Goal: Task Accomplishment & Management: Complete application form

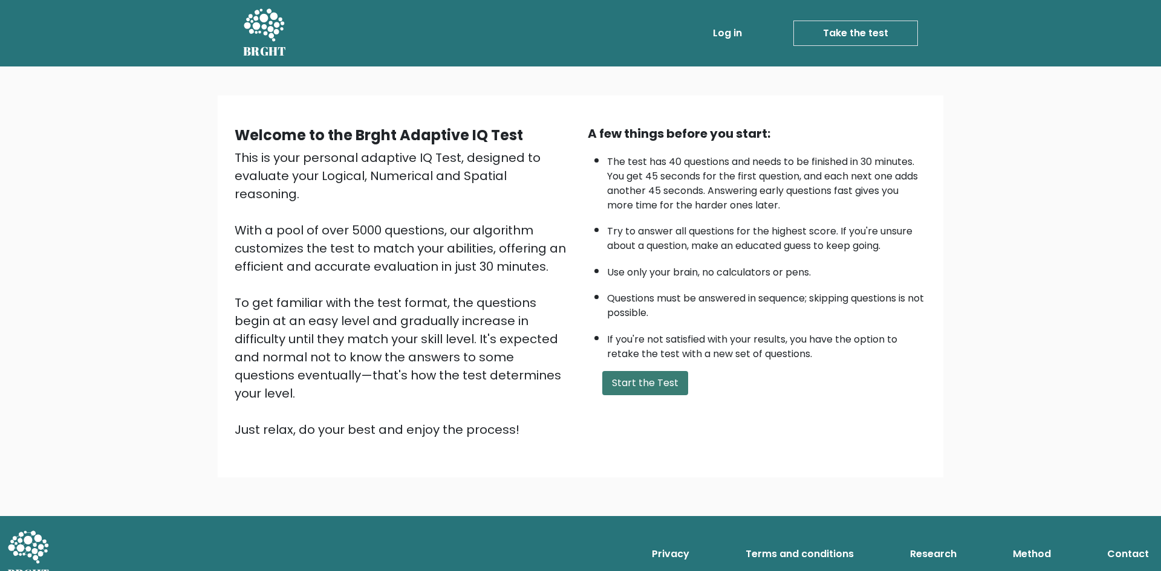
click at [658, 391] on button "Start the Test" at bounding box center [645, 383] width 86 height 24
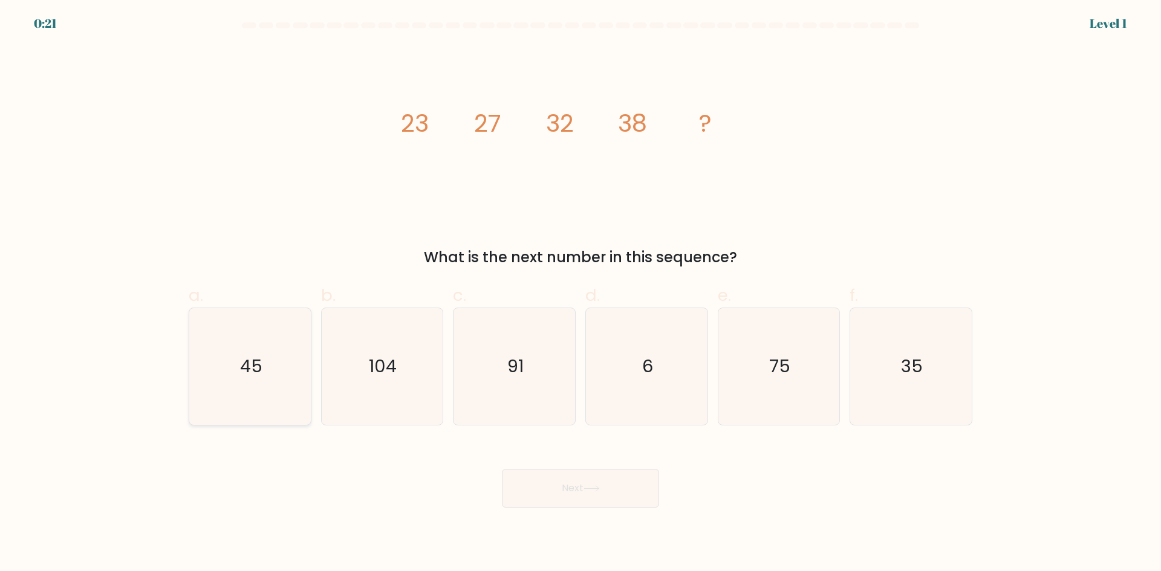
click at [237, 372] on icon "45" at bounding box center [250, 366] width 117 height 117
click at [580, 294] on input "a. 45" at bounding box center [580, 290] width 1 height 8
radio input "true"
click at [581, 490] on button "Next" at bounding box center [580, 488] width 157 height 39
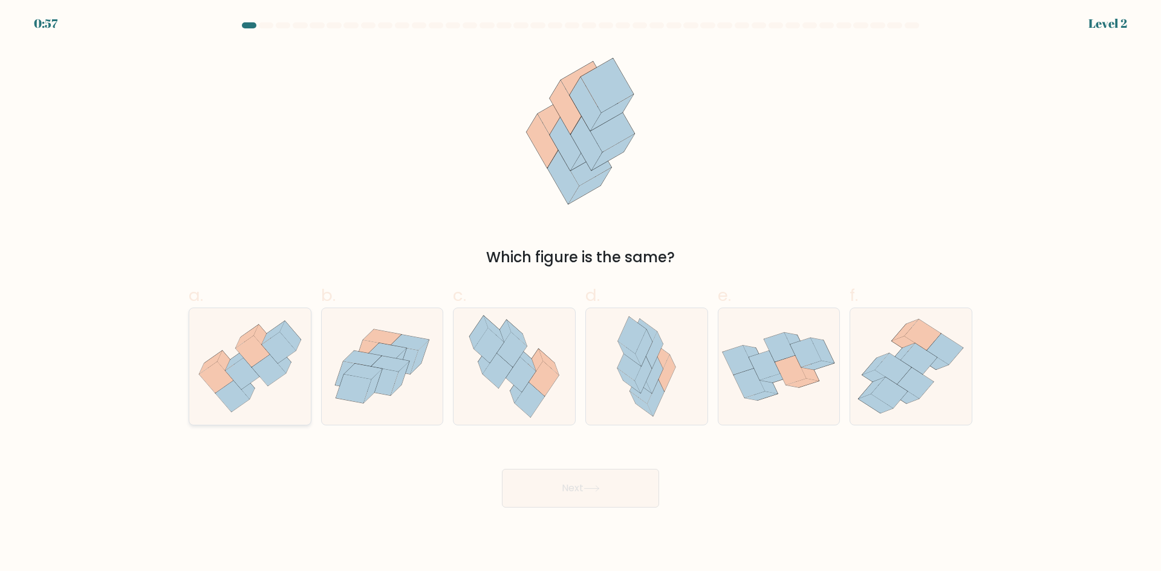
click at [269, 361] on icon at bounding box center [268, 370] width 34 height 31
click at [580, 294] on input "a." at bounding box center [580, 290] width 1 height 8
radio input "true"
click at [572, 477] on button "Next" at bounding box center [580, 488] width 157 height 39
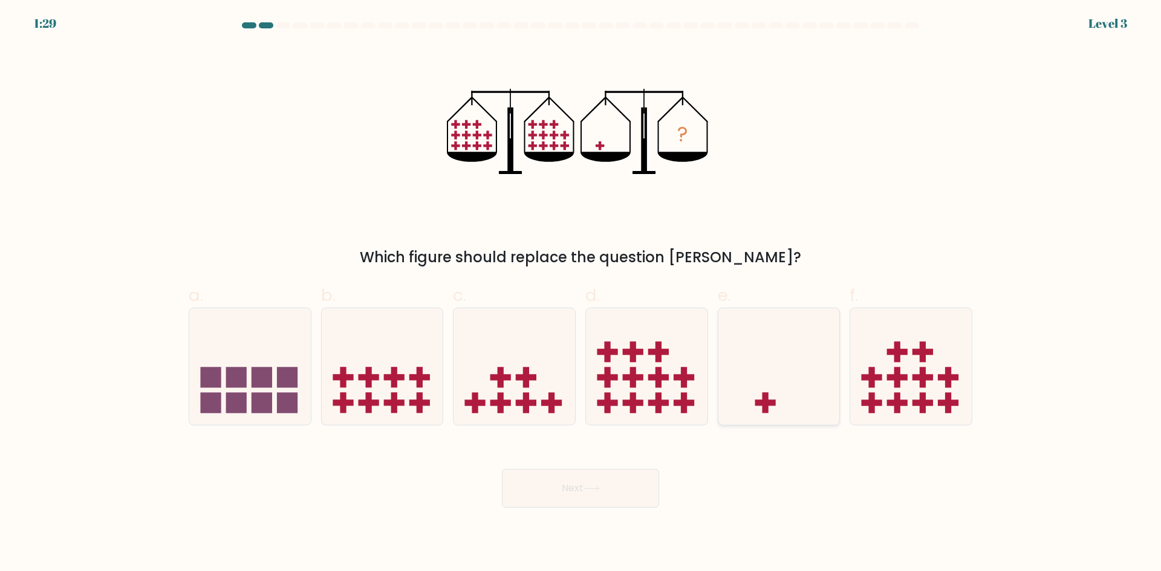
click at [794, 395] on icon at bounding box center [778, 366] width 121 height 100
click at [581, 294] on input "e." at bounding box center [580, 290] width 1 height 8
radio input "true"
click at [571, 484] on button "Next" at bounding box center [580, 488] width 157 height 39
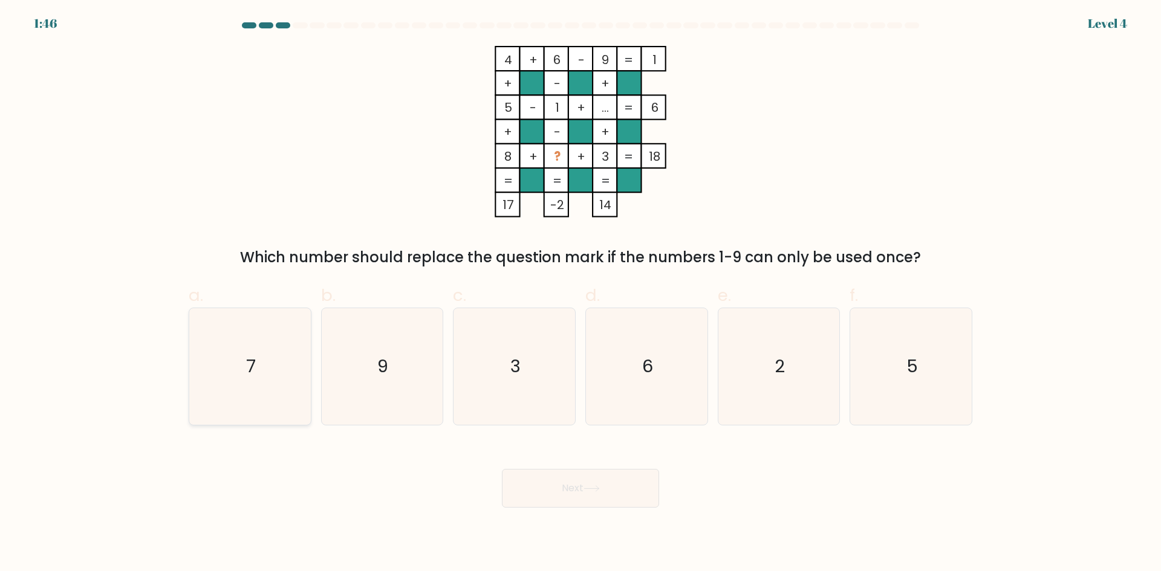
click at [264, 364] on icon "7" at bounding box center [250, 366] width 117 height 117
click at [580, 294] on input "a. 7" at bounding box center [580, 290] width 1 height 8
radio input "true"
click at [595, 504] on button "Next" at bounding box center [580, 488] width 157 height 39
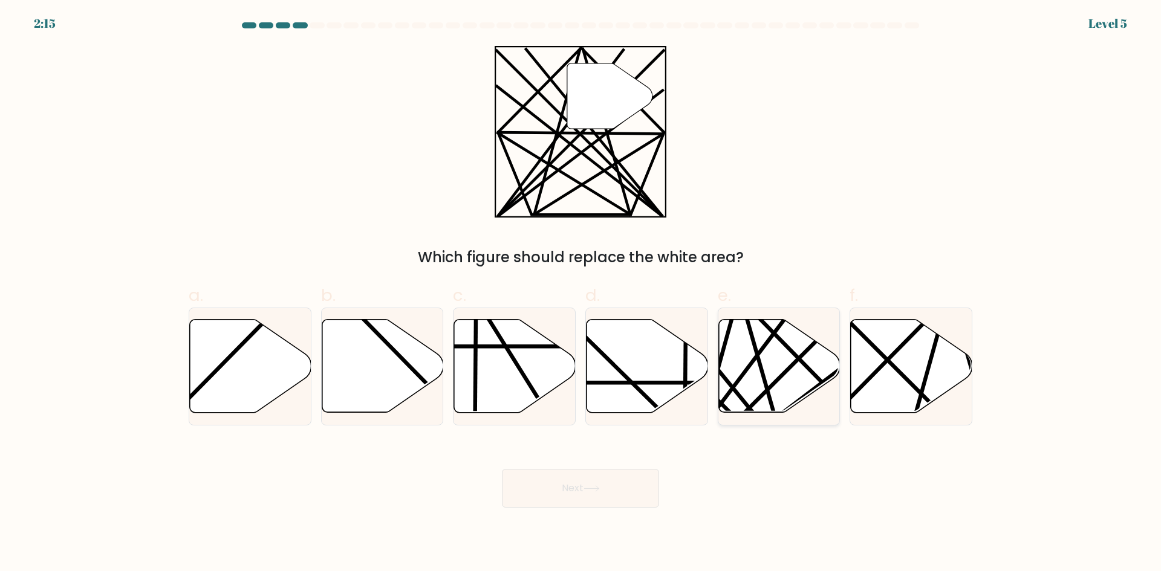
click at [747, 352] on icon at bounding box center [778, 366] width 121 height 93
click at [581, 294] on input "e." at bounding box center [580, 290] width 1 height 8
radio input "true"
click at [606, 491] on button "Next" at bounding box center [580, 488] width 157 height 39
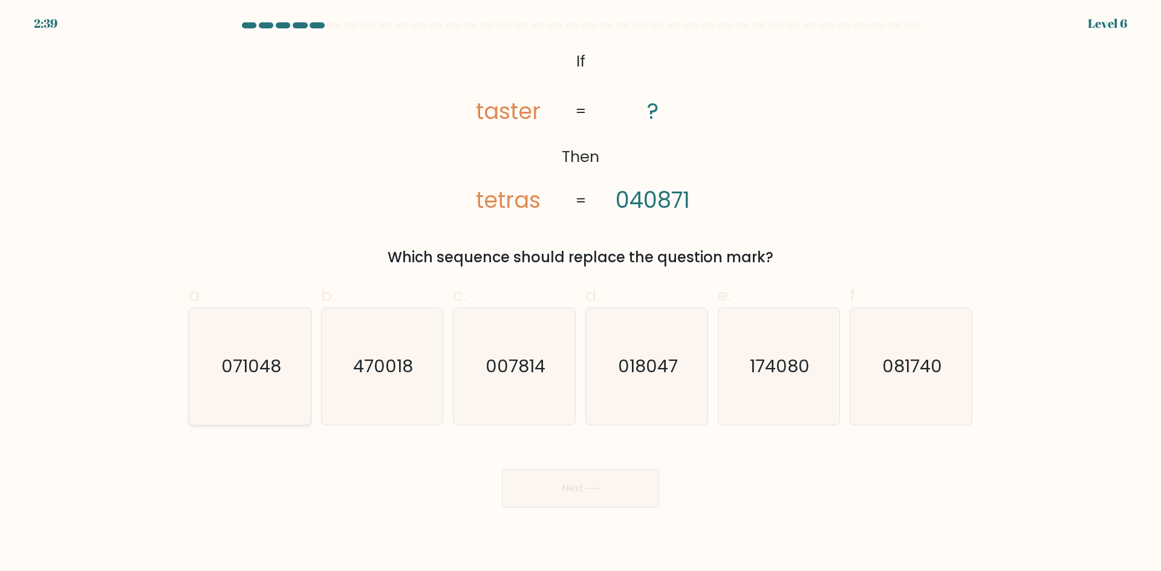
click at [223, 351] on icon "071048" at bounding box center [250, 366] width 117 height 117
click at [580, 294] on input "a. 071048" at bounding box center [580, 290] width 1 height 8
radio input "true"
click at [620, 485] on button "Next" at bounding box center [580, 488] width 157 height 39
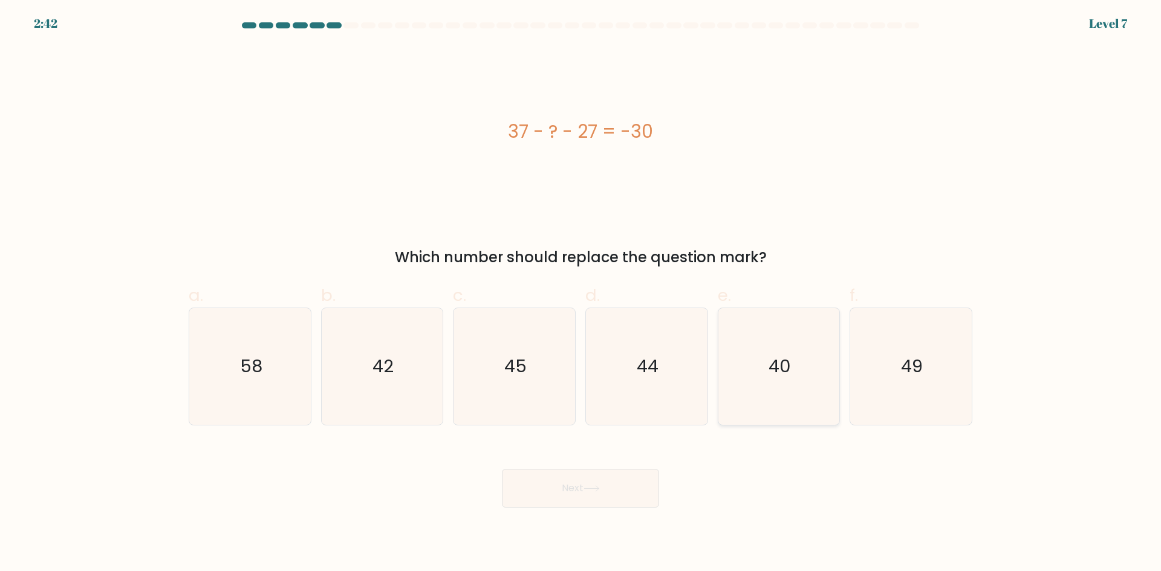
click at [773, 366] on text "40" at bounding box center [779, 366] width 22 height 24
click at [581, 294] on input "e. 40" at bounding box center [580, 290] width 1 height 8
radio input "true"
drag, startPoint x: 594, startPoint y: 513, endPoint x: 594, endPoint y: 507, distance: 6.1
click at [594, 514] on body "2:42 Level 7 a." at bounding box center [580, 285] width 1161 height 571
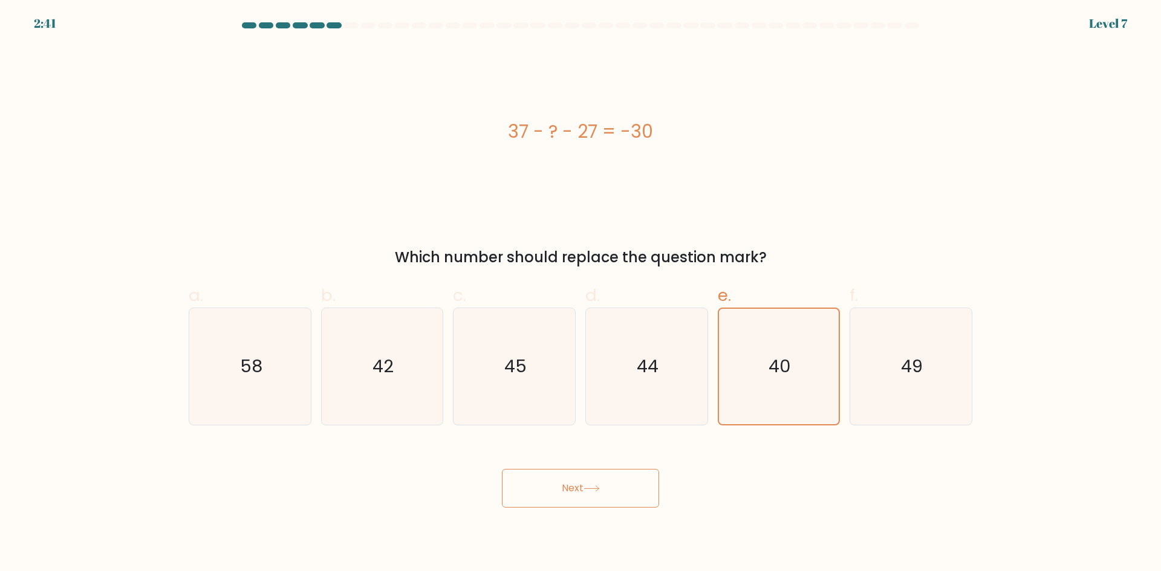
drag, startPoint x: 588, startPoint y: 494, endPoint x: 597, endPoint y: 490, distance: 9.2
click at [589, 494] on button "Next" at bounding box center [580, 488] width 157 height 39
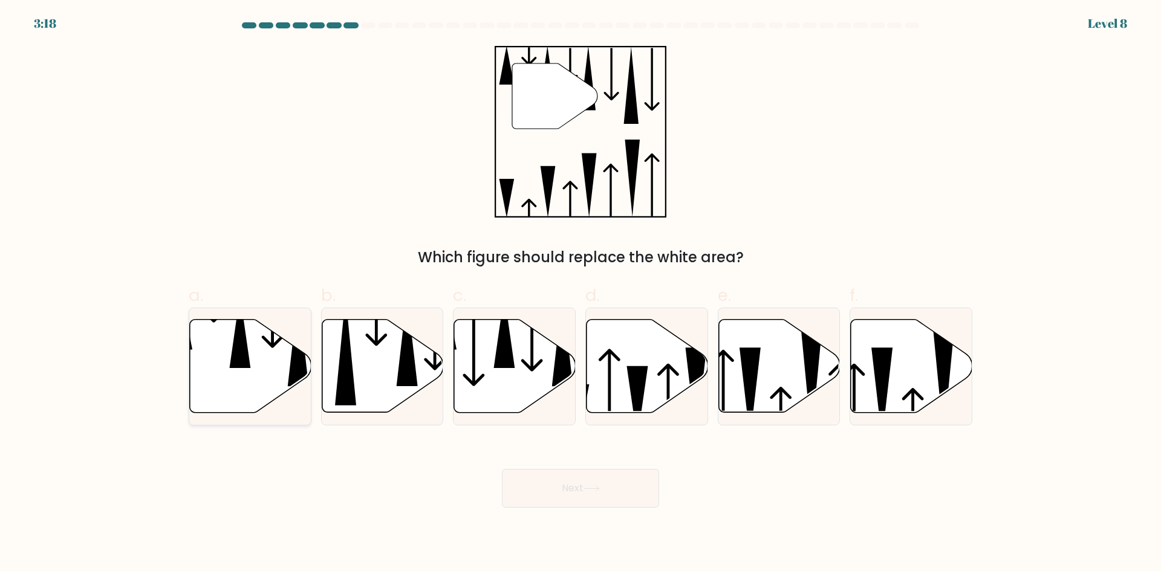
click at [252, 358] on icon at bounding box center [250, 366] width 121 height 93
click at [580, 294] on input "a." at bounding box center [580, 290] width 1 height 8
radio input "true"
click at [605, 490] on button "Next" at bounding box center [580, 488] width 157 height 39
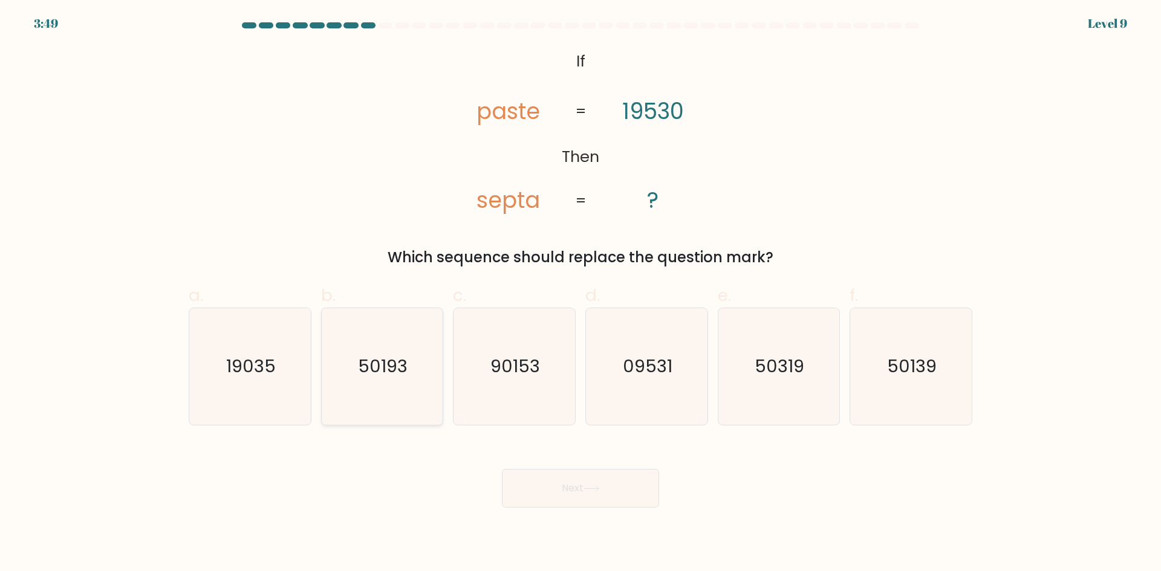
click at [403, 371] on text "50193" at bounding box center [383, 366] width 50 height 24
click at [580, 294] on input "b. 50193" at bounding box center [580, 290] width 1 height 8
radio input "true"
click at [613, 491] on button "Next" at bounding box center [580, 488] width 157 height 39
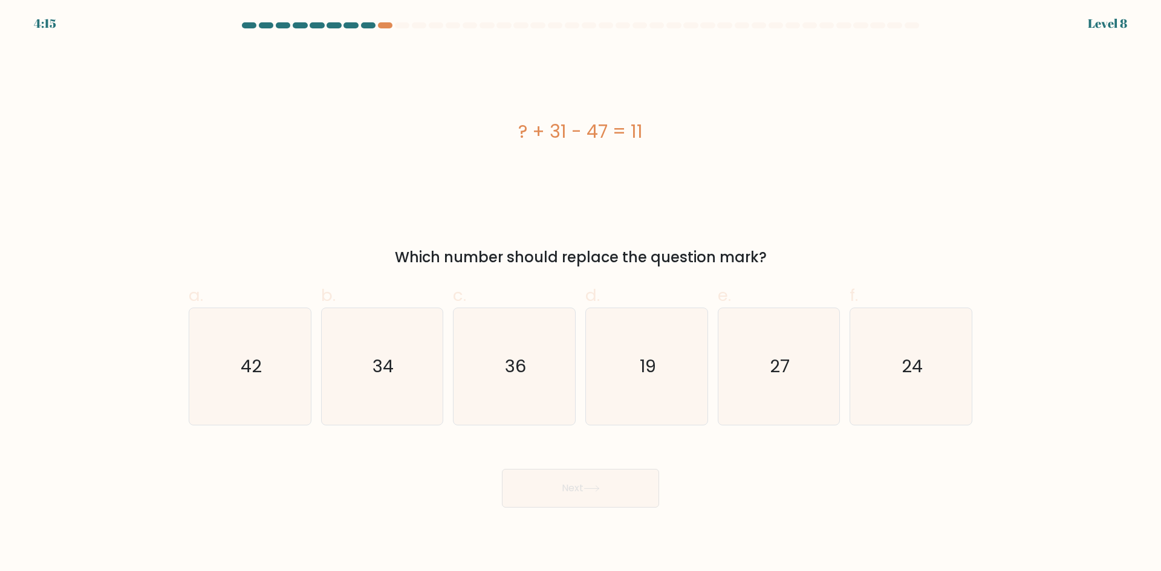
drag, startPoint x: 840, startPoint y: 161, endPoint x: 841, endPoint y: 167, distance: 6.3
click at [841, 167] on div "? + 31 - 47 = 11" at bounding box center [580, 132] width 783 height 172
click at [787, 363] on text "27" at bounding box center [779, 366] width 20 height 24
click at [581, 294] on input "e. 27" at bounding box center [580, 290] width 1 height 8
radio input "true"
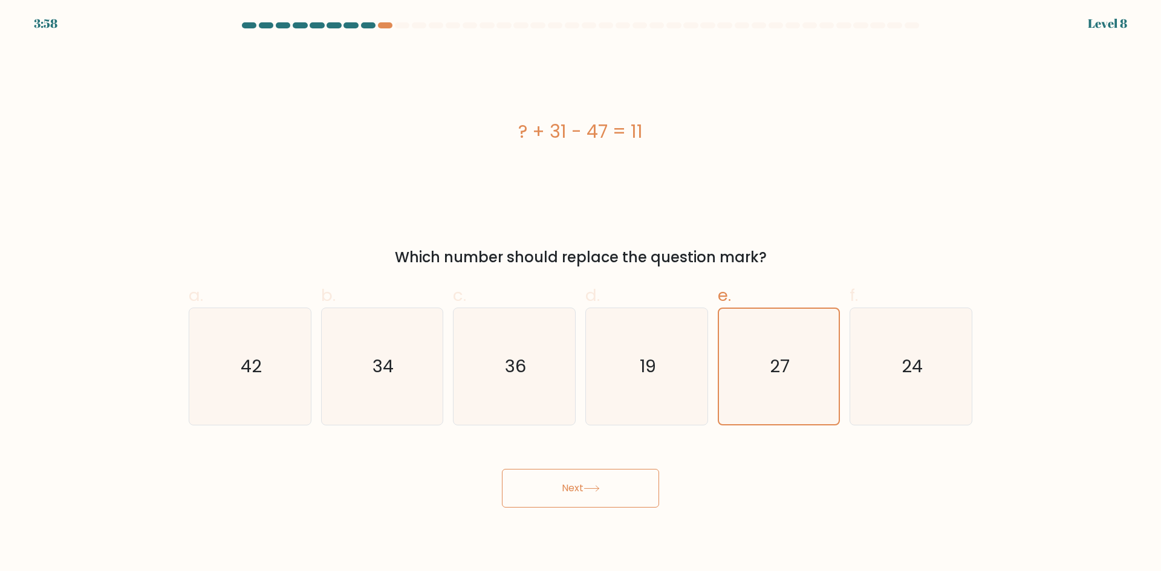
click at [557, 492] on button "Next" at bounding box center [580, 488] width 157 height 39
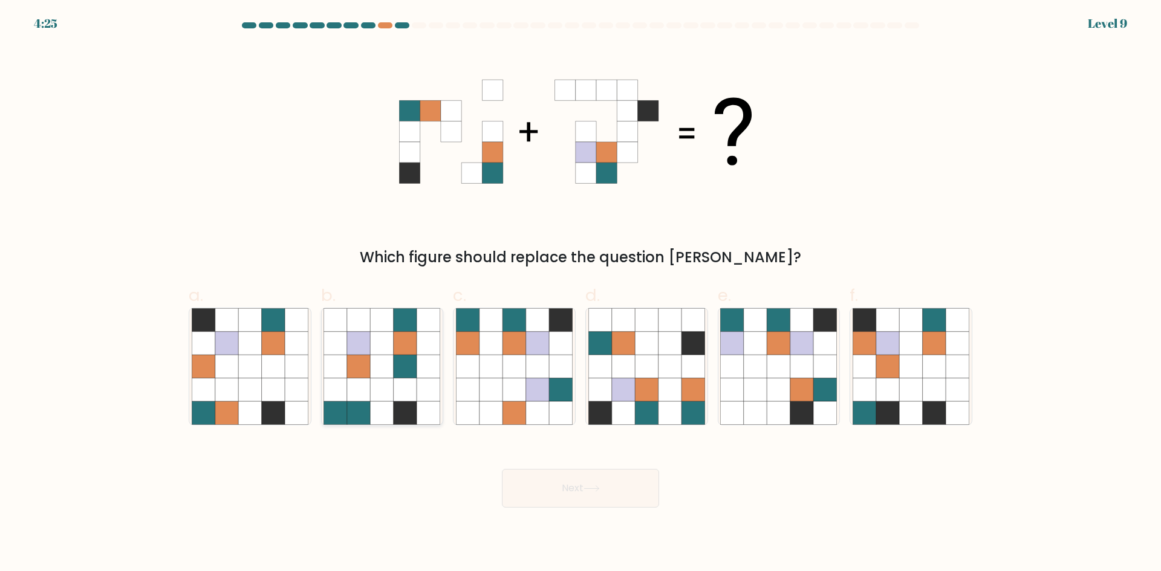
click at [364, 364] on icon at bounding box center [358, 366] width 23 height 23
click at [580, 294] on input "b." at bounding box center [580, 290] width 1 height 8
radio input "true"
click at [636, 490] on button "Next" at bounding box center [580, 488] width 157 height 39
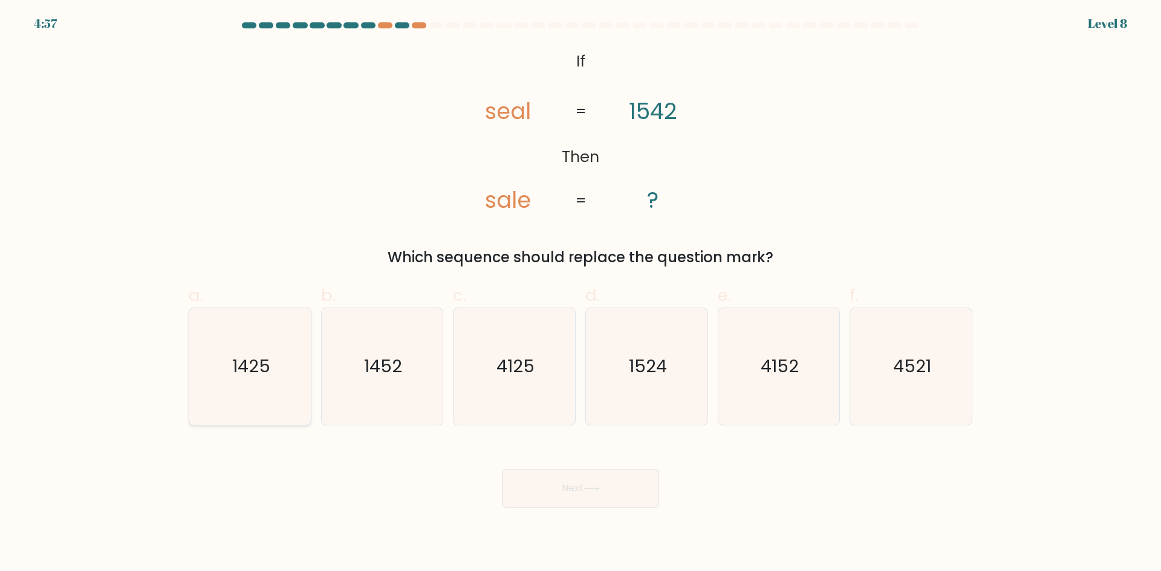
click at [247, 369] on text "1425" at bounding box center [251, 366] width 38 height 24
click at [580, 294] on input "a. 1425" at bounding box center [580, 290] width 1 height 8
radio input "true"
click at [586, 490] on icon at bounding box center [591, 488] width 16 height 7
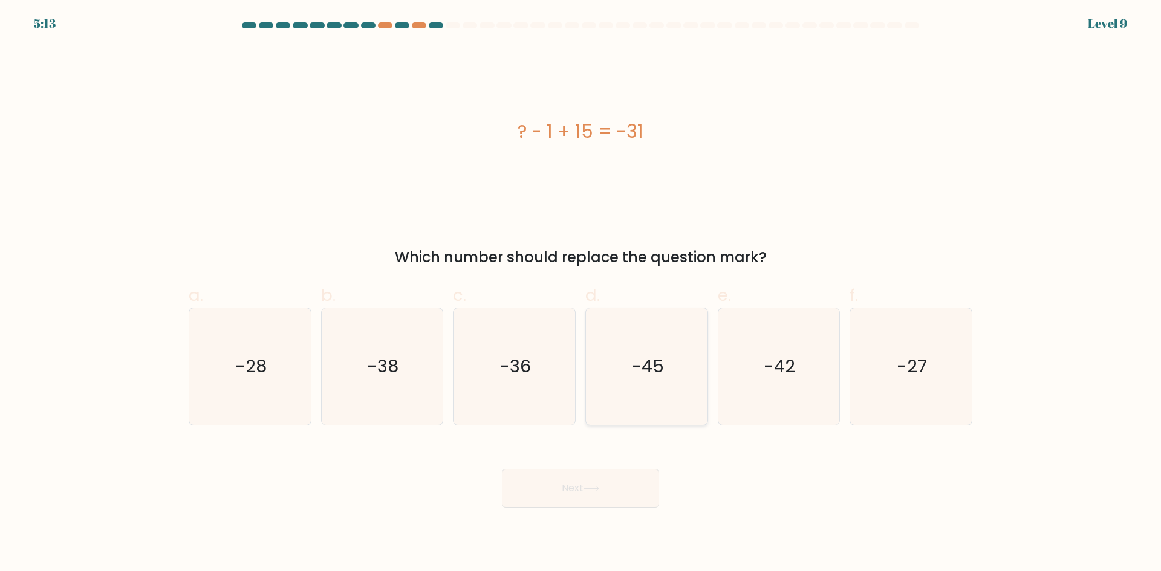
click at [635, 350] on icon "-45" at bounding box center [646, 366] width 117 height 117
click at [581, 294] on input "d. -45" at bounding box center [580, 290] width 1 height 8
radio input "true"
click at [632, 371] on text "-45" at bounding box center [647, 366] width 31 height 24
click at [581, 294] on input "d. -45" at bounding box center [580, 290] width 1 height 8
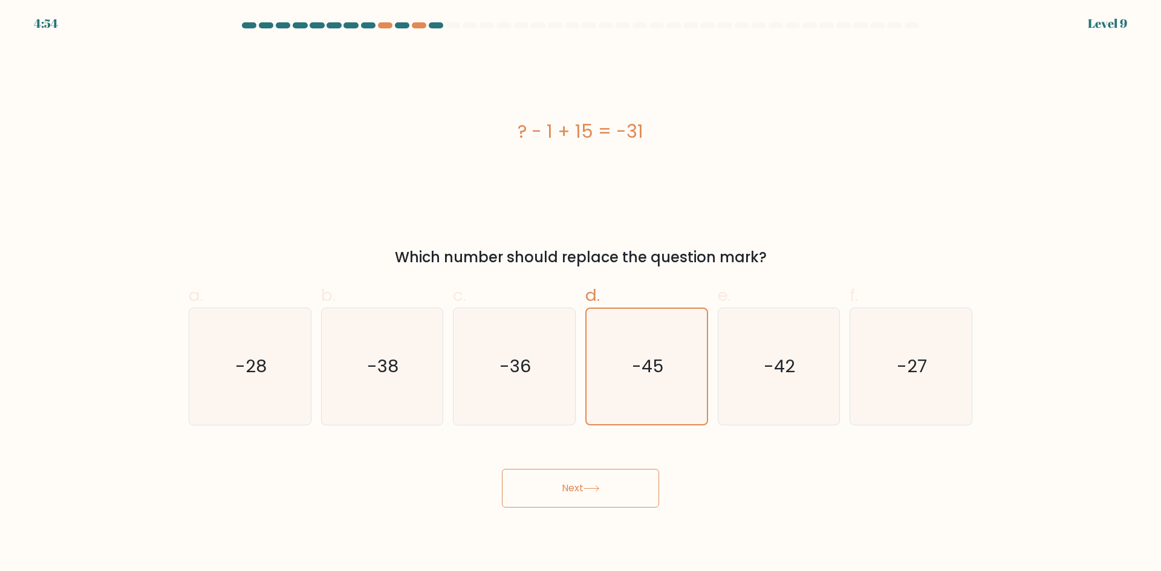
click at [608, 489] on button "Next" at bounding box center [580, 488] width 157 height 39
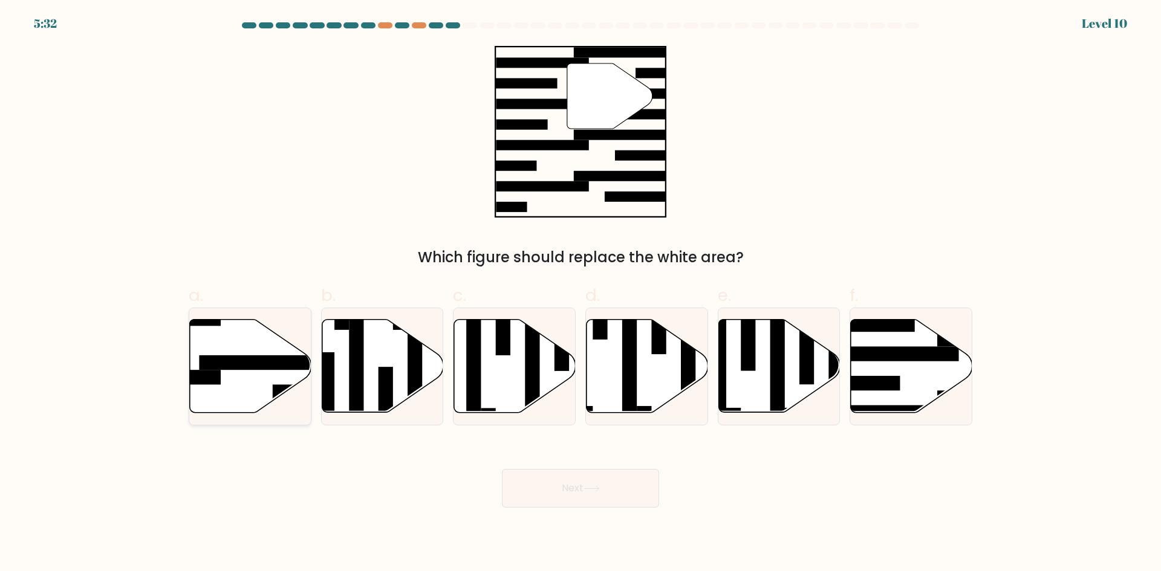
click at [279, 361] on rect at bounding box center [265, 362] width 132 height 15
click at [580, 294] on input "a." at bounding box center [580, 290] width 1 height 8
radio input "true"
click at [565, 488] on button "Next" at bounding box center [580, 488] width 157 height 39
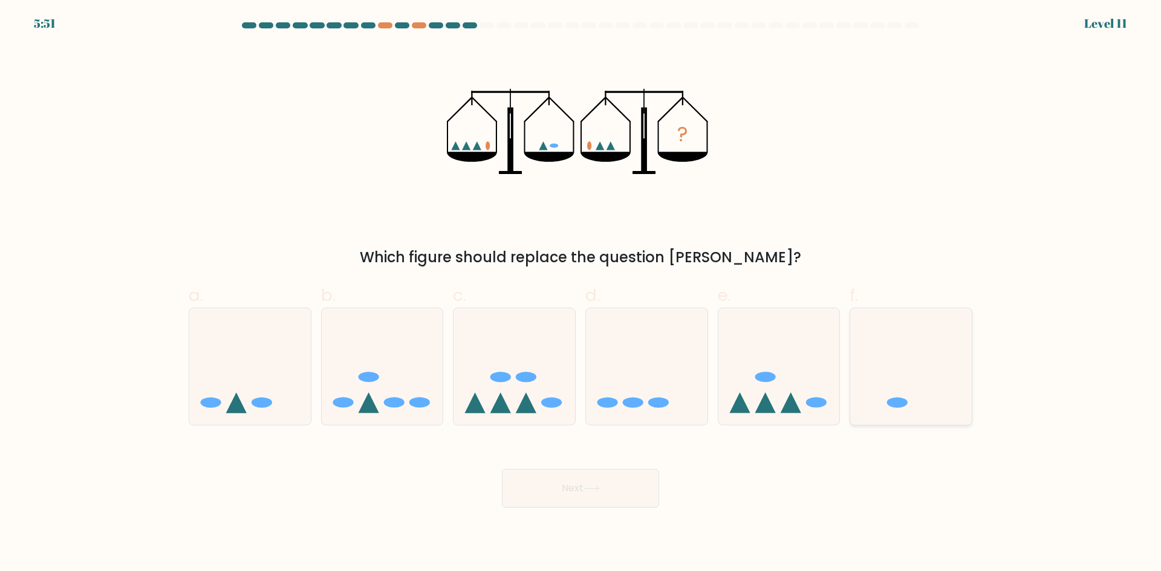
click at [920, 408] on icon at bounding box center [910, 366] width 121 height 100
click at [581, 294] on input "f." at bounding box center [580, 290] width 1 height 8
radio input "true"
click at [545, 489] on button "Next" at bounding box center [580, 488] width 157 height 39
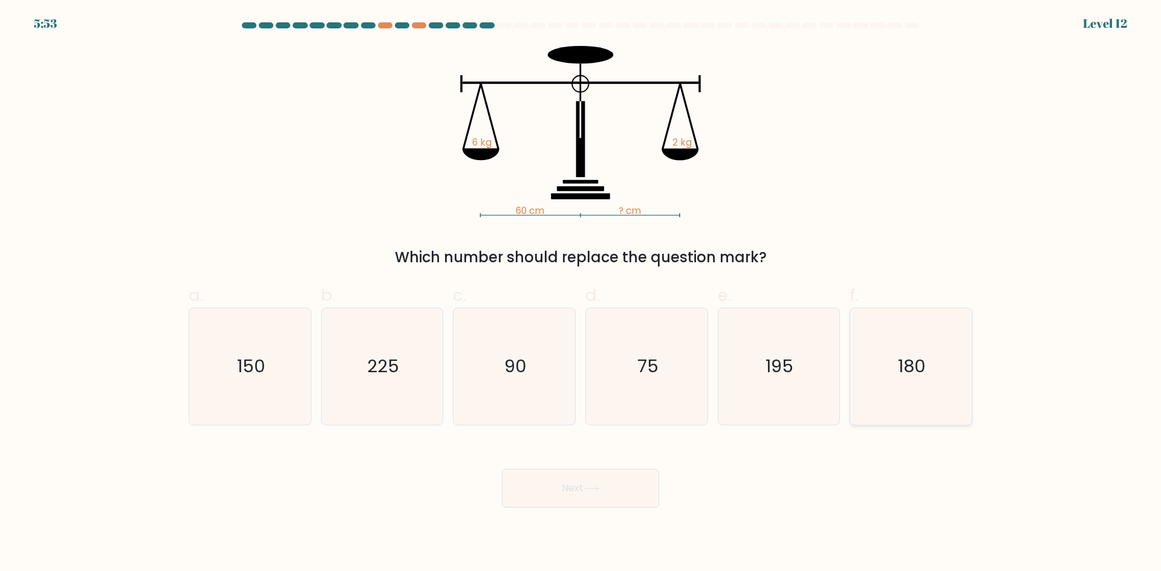
click at [915, 384] on icon "180" at bounding box center [910, 366] width 117 height 117
click at [581, 294] on input "f. 180" at bounding box center [580, 290] width 1 height 8
radio input "true"
click at [596, 467] on div "Next" at bounding box center [580, 474] width 798 height 68
click at [592, 493] on button "Next" at bounding box center [580, 488] width 157 height 39
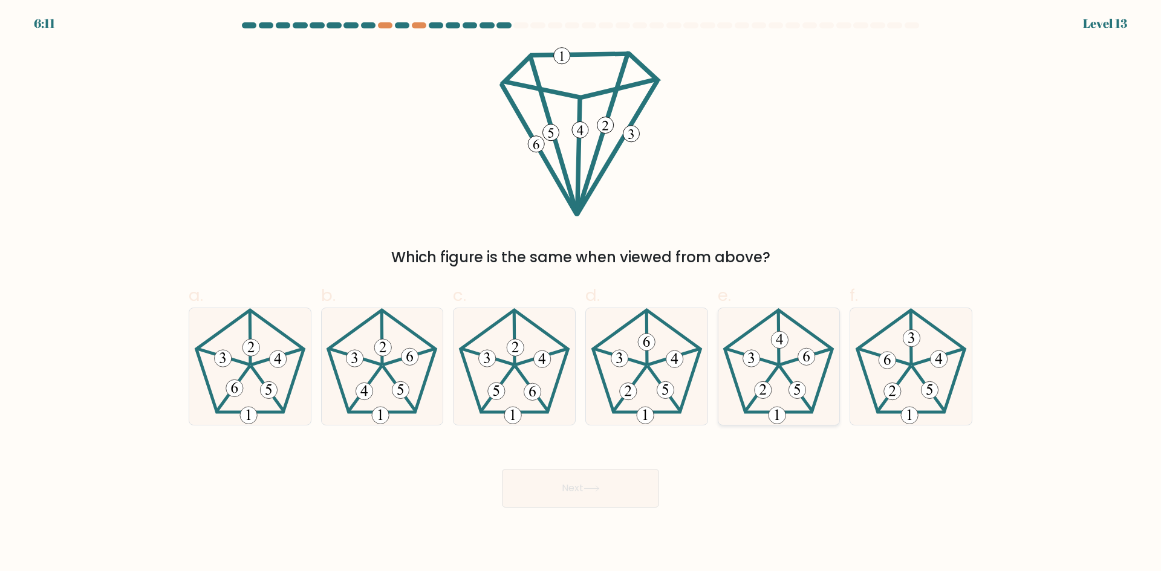
click at [757, 357] on 766 at bounding box center [751, 358] width 17 height 17
click at [581, 294] on input "e." at bounding box center [580, 290] width 1 height 8
radio input "true"
click at [572, 483] on button "Next" at bounding box center [580, 488] width 157 height 39
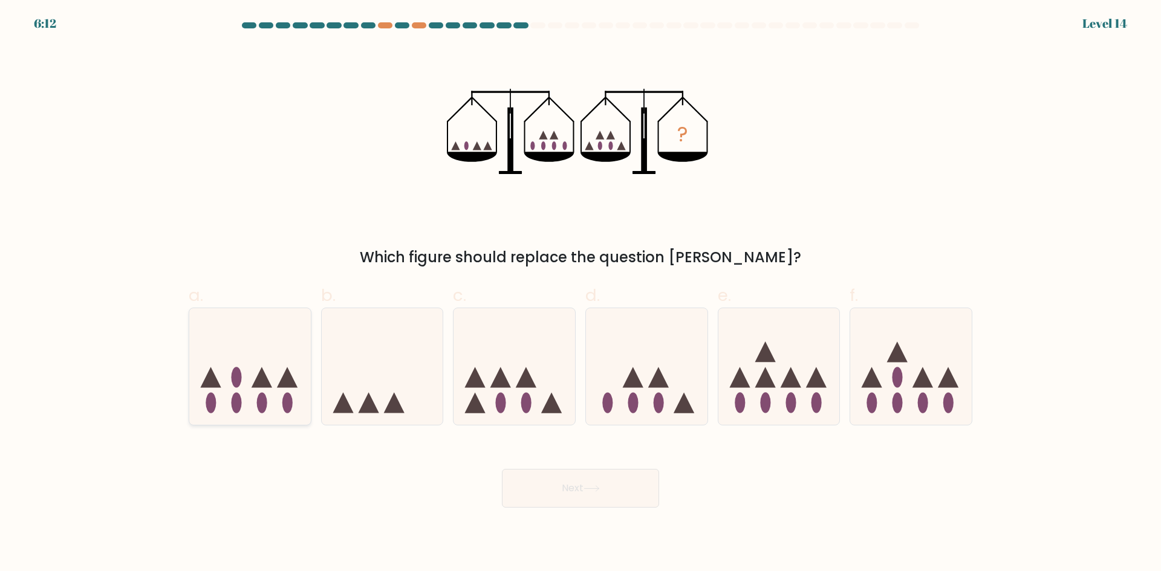
click at [273, 385] on icon at bounding box center [249, 366] width 121 height 100
click at [580, 294] on input "a." at bounding box center [580, 290] width 1 height 8
radio input "true"
click at [557, 478] on button "Next" at bounding box center [580, 488] width 157 height 39
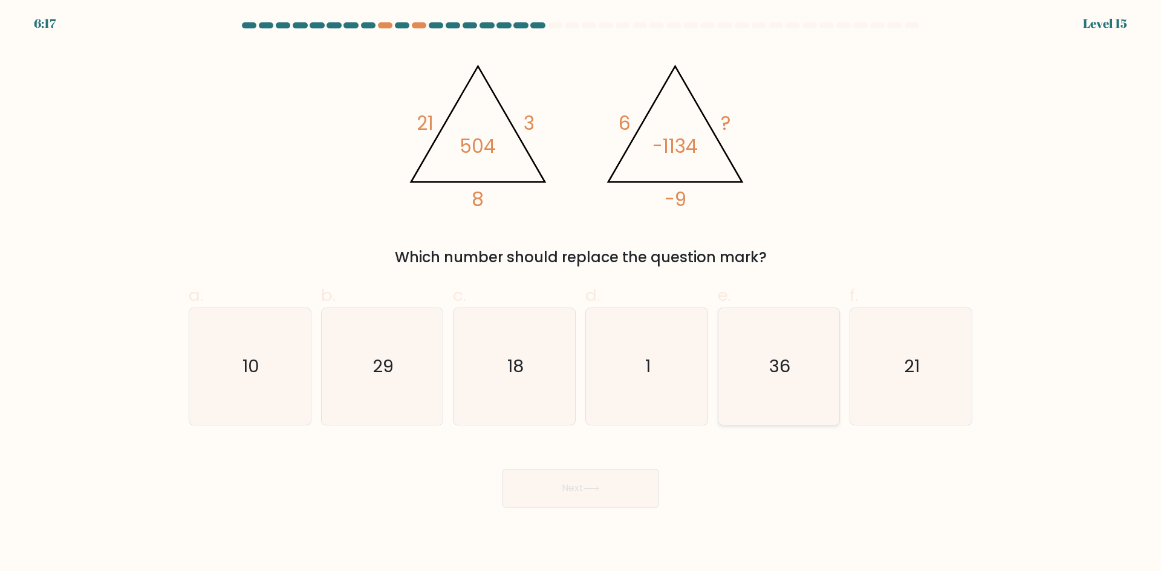
click at [769, 363] on text "36" at bounding box center [779, 366] width 21 height 24
click at [581, 294] on input "e. 36" at bounding box center [580, 290] width 1 height 8
radio input "true"
click at [589, 478] on button "Next" at bounding box center [580, 488] width 157 height 39
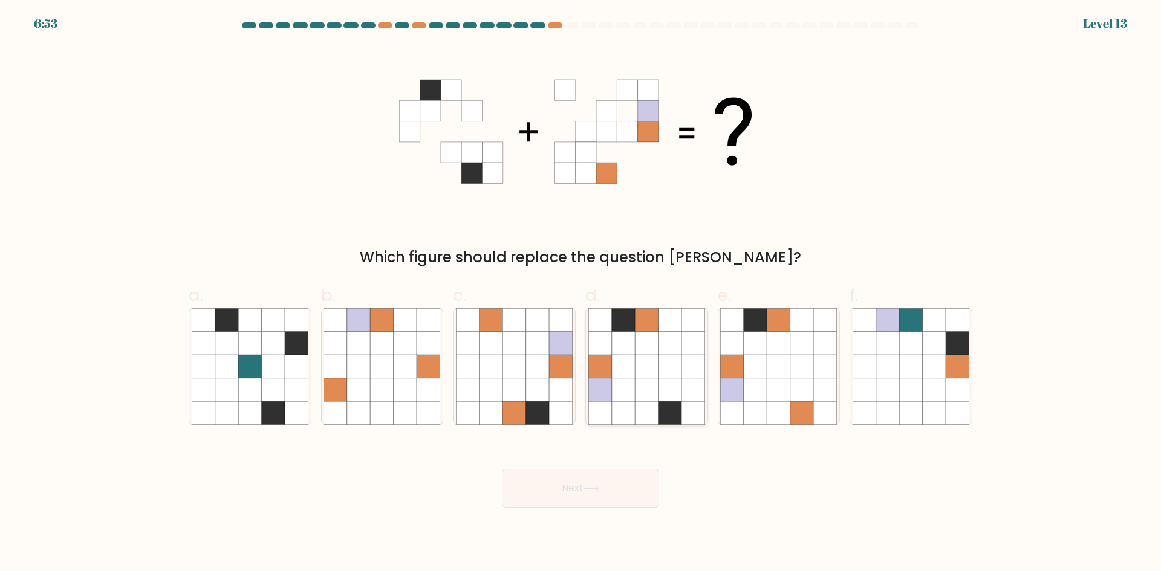
click at [677, 366] on icon at bounding box center [669, 366] width 23 height 23
click at [581, 294] on input "d." at bounding box center [580, 290] width 1 height 8
radio input "true"
click at [580, 487] on button "Next" at bounding box center [580, 488] width 157 height 39
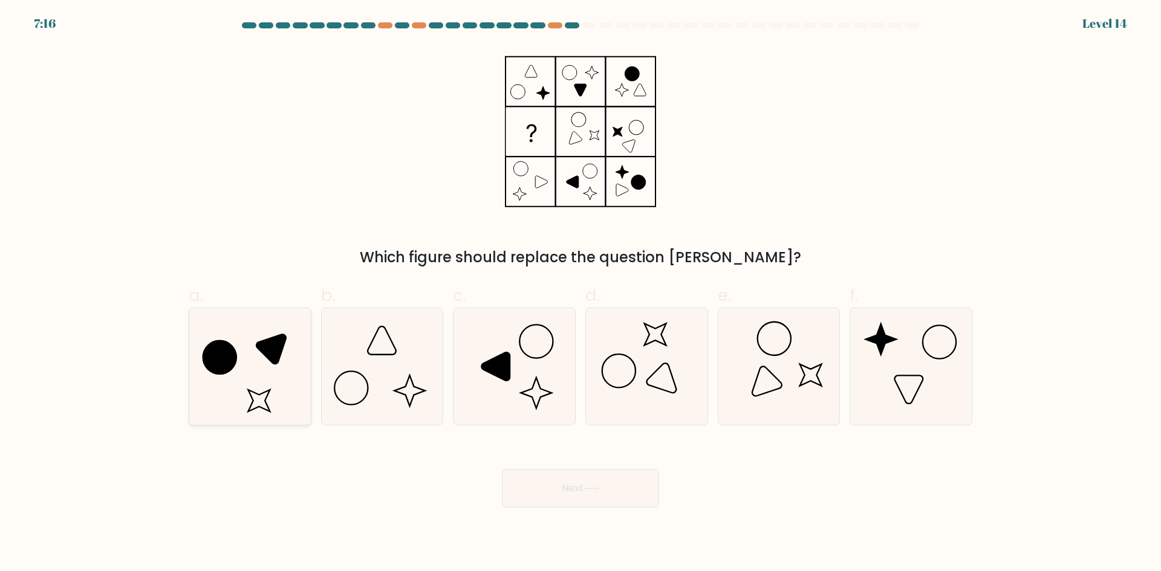
click at [258, 351] on icon at bounding box center [250, 366] width 117 height 117
click at [580, 294] on input "a." at bounding box center [580, 290] width 1 height 8
radio input "true"
drag, startPoint x: 524, startPoint y: 496, endPoint x: 558, endPoint y: 497, distance: 33.9
click at [525, 496] on button "Next" at bounding box center [580, 488] width 157 height 39
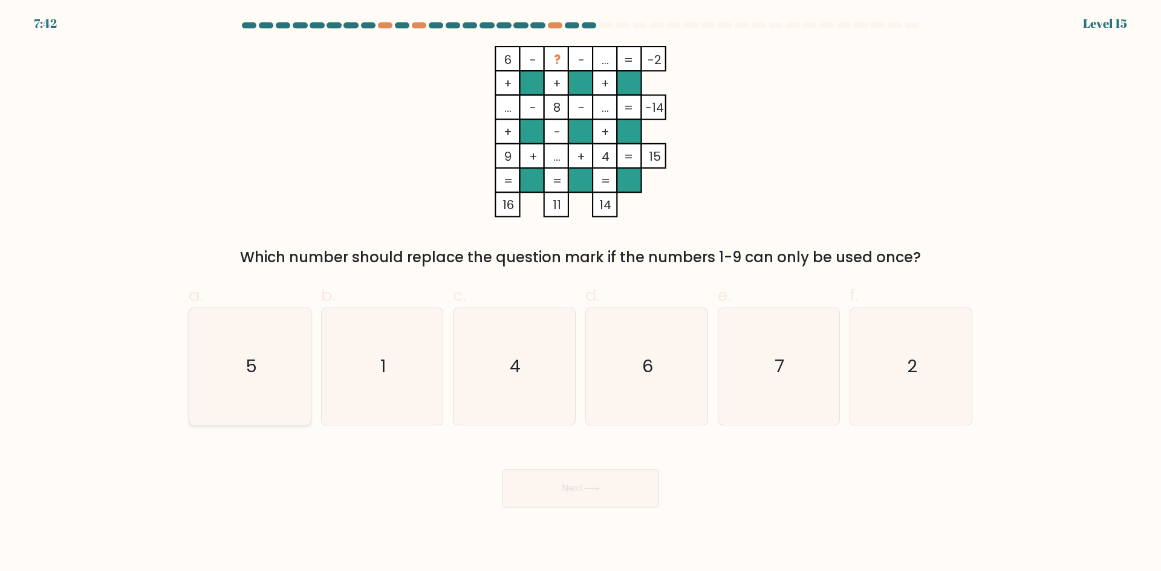
click at [280, 378] on icon "5" at bounding box center [250, 366] width 117 height 117
click at [580, 294] on input "a. 5" at bounding box center [580, 290] width 1 height 8
radio input "true"
drag, startPoint x: 560, startPoint y: 505, endPoint x: 569, endPoint y: 504, distance: 9.1
click at [560, 504] on button "Next" at bounding box center [580, 488] width 157 height 39
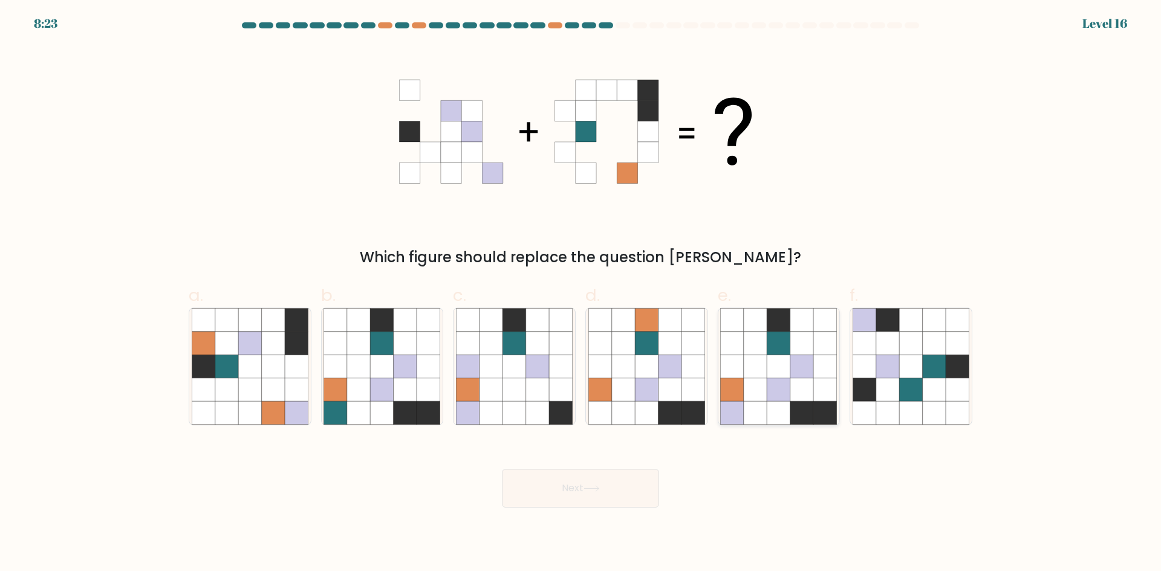
click at [797, 376] on icon at bounding box center [801, 366] width 23 height 23
click at [581, 294] on input "e." at bounding box center [580, 290] width 1 height 8
radio input "true"
click at [604, 494] on button "Next" at bounding box center [580, 488] width 157 height 39
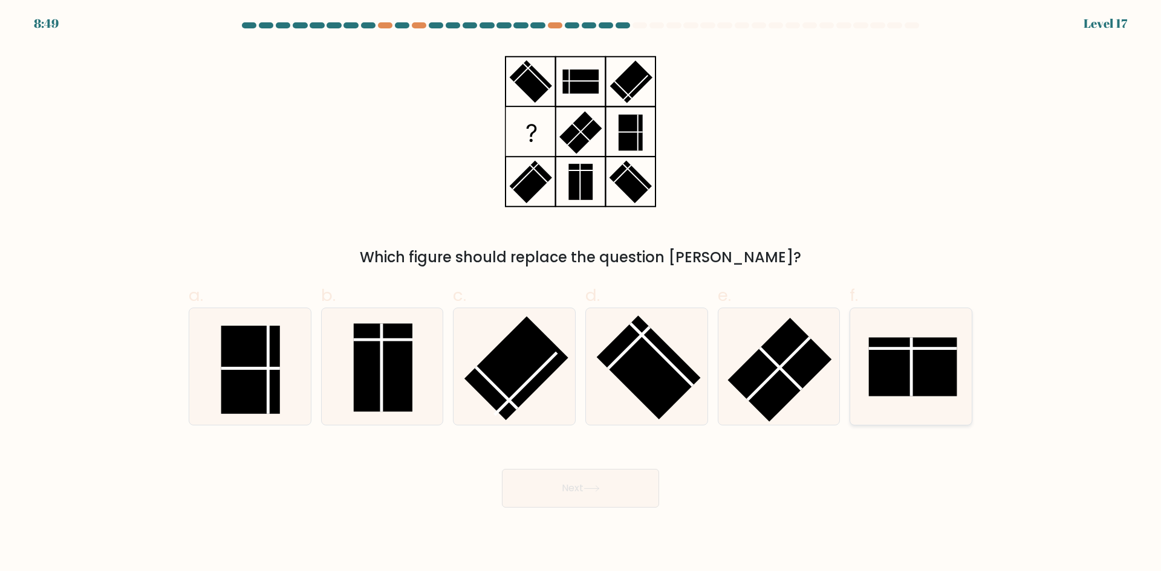
click at [927, 357] on rect at bounding box center [913, 366] width 88 height 59
click at [581, 294] on input "f." at bounding box center [580, 290] width 1 height 8
radio input "true"
click at [580, 496] on button "Next" at bounding box center [580, 488] width 157 height 39
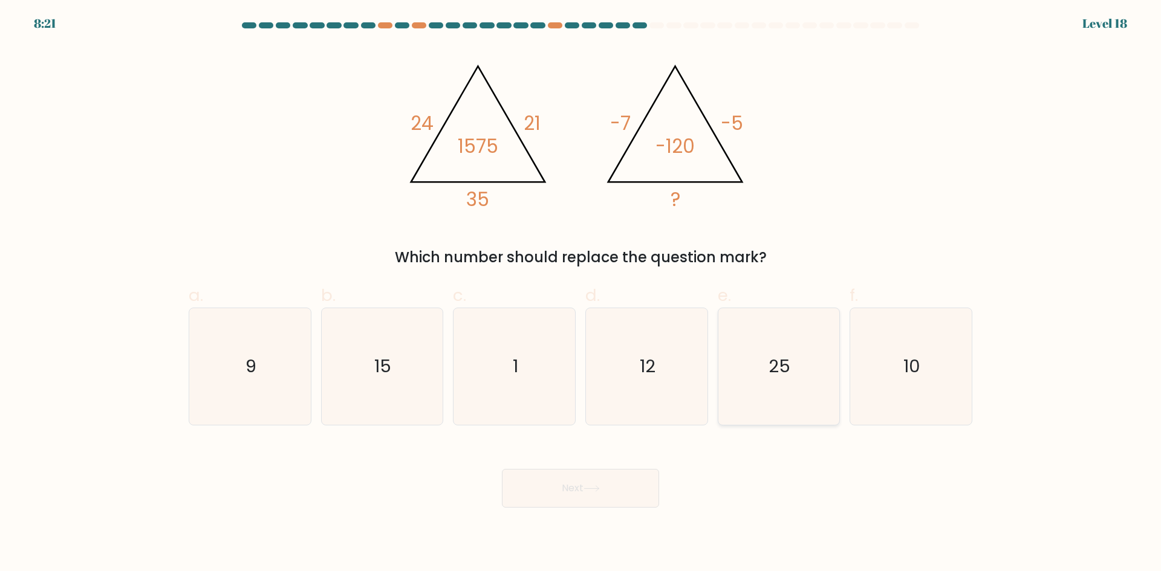
click at [776, 355] on text "25" at bounding box center [780, 366] width 22 height 24
click at [606, 487] on button "Next" at bounding box center [580, 488] width 157 height 39
click at [535, 369] on icon "1" at bounding box center [514, 366] width 117 height 117
click at [580, 294] on input "c. 1" at bounding box center [580, 290] width 1 height 8
radio input "true"
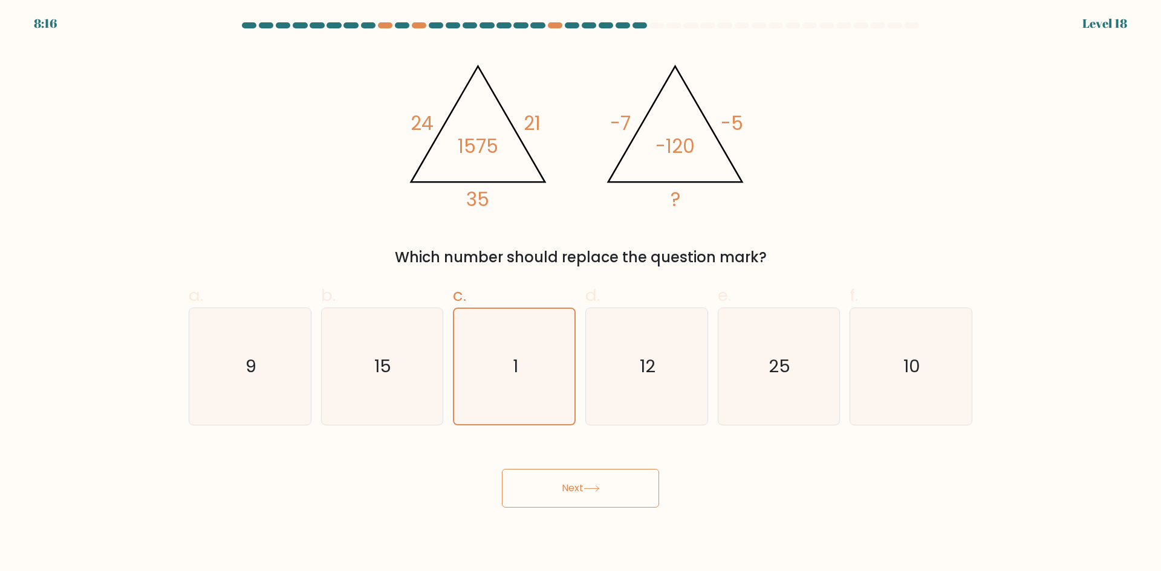
click at [598, 508] on body "8:16 Level 18" at bounding box center [580, 285] width 1161 height 571
click at [607, 507] on button "Next" at bounding box center [580, 488] width 157 height 39
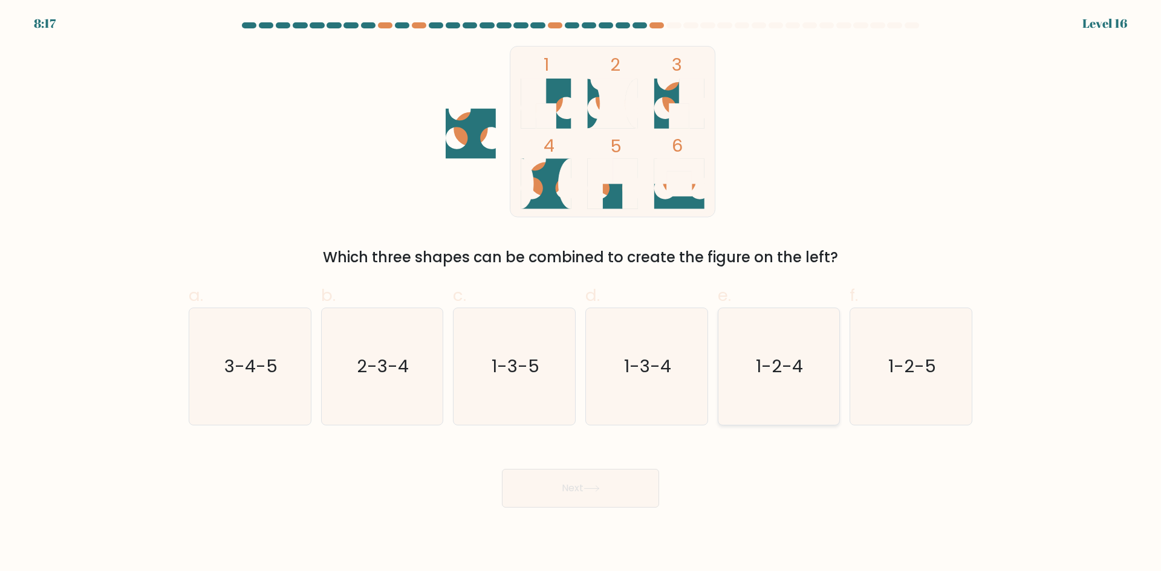
drag, startPoint x: 730, startPoint y: 377, endPoint x: 725, endPoint y: 413, distance: 37.2
click at [730, 379] on icon "1-2-4" at bounding box center [778, 366] width 117 height 117
click at [581, 294] on input "e. 1-2-4" at bounding box center [580, 290] width 1 height 8
radio input "true"
click at [581, 490] on button "Next" at bounding box center [580, 488] width 157 height 39
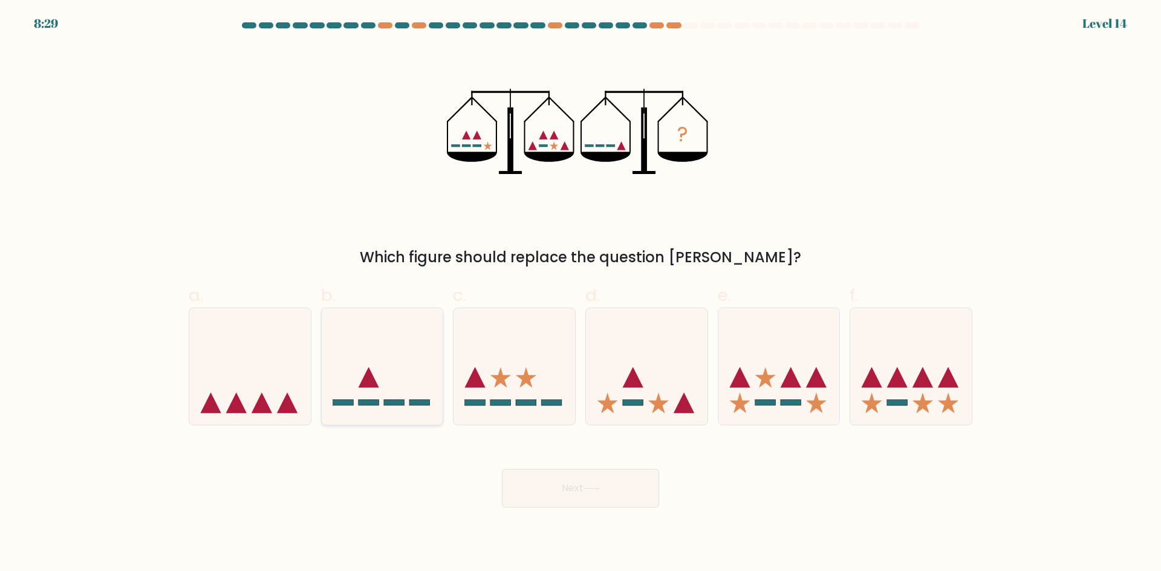
click at [357, 420] on form at bounding box center [580, 264] width 1161 height 485
click at [378, 382] on icon at bounding box center [382, 366] width 121 height 100
click at [580, 294] on input "b." at bounding box center [580, 290] width 1 height 8
radio input "true"
click at [220, 374] on icon at bounding box center [249, 366] width 121 height 100
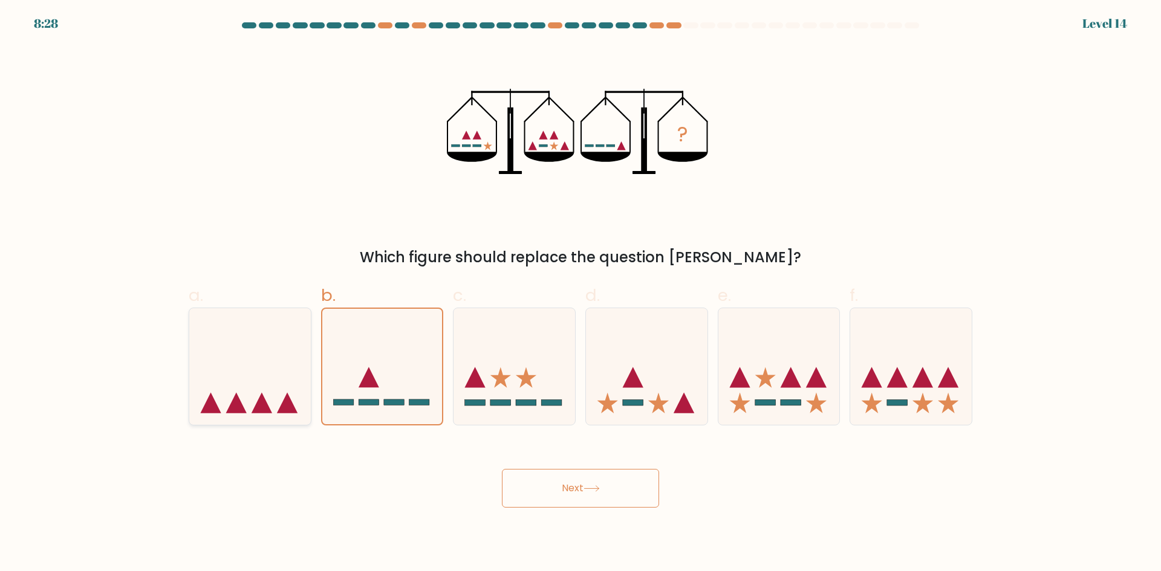
click at [580, 294] on input "a." at bounding box center [580, 290] width 1 height 8
radio input "true"
click at [555, 493] on button "Next" at bounding box center [580, 488] width 157 height 39
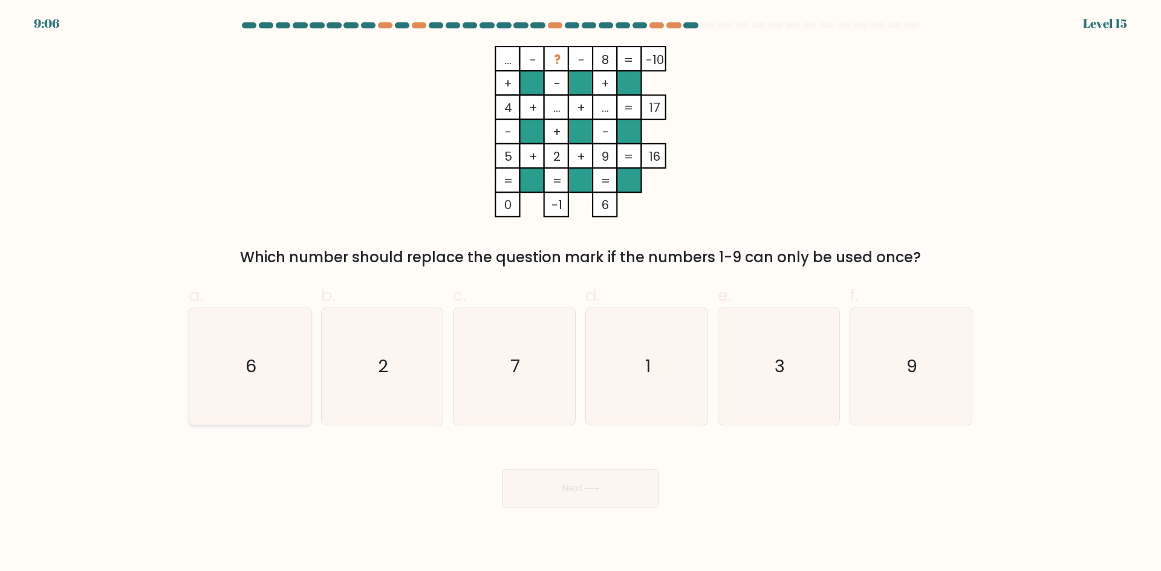
click at [288, 365] on icon "6" at bounding box center [250, 366] width 117 height 117
click at [580, 294] on input "a. 6" at bounding box center [580, 290] width 1 height 8
radio input "true"
click at [541, 496] on button "Next" at bounding box center [580, 488] width 157 height 39
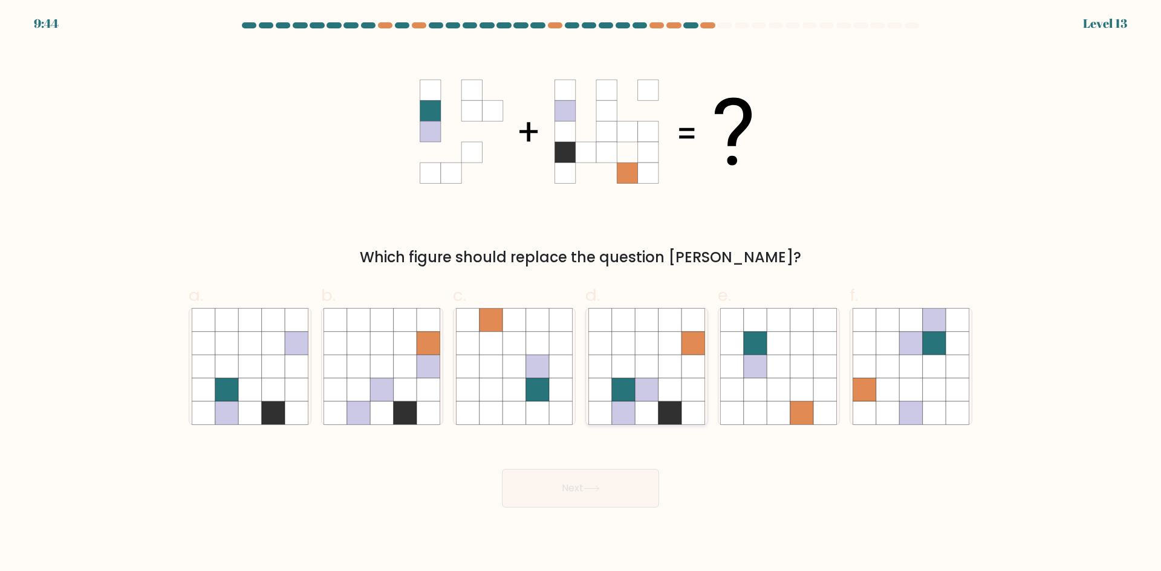
click at [672, 383] on icon at bounding box center [669, 389] width 23 height 23
click at [581, 294] on input "d." at bounding box center [580, 290] width 1 height 8
radio input "true"
click at [625, 506] on button "Next" at bounding box center [580, 488] width 157 height 39
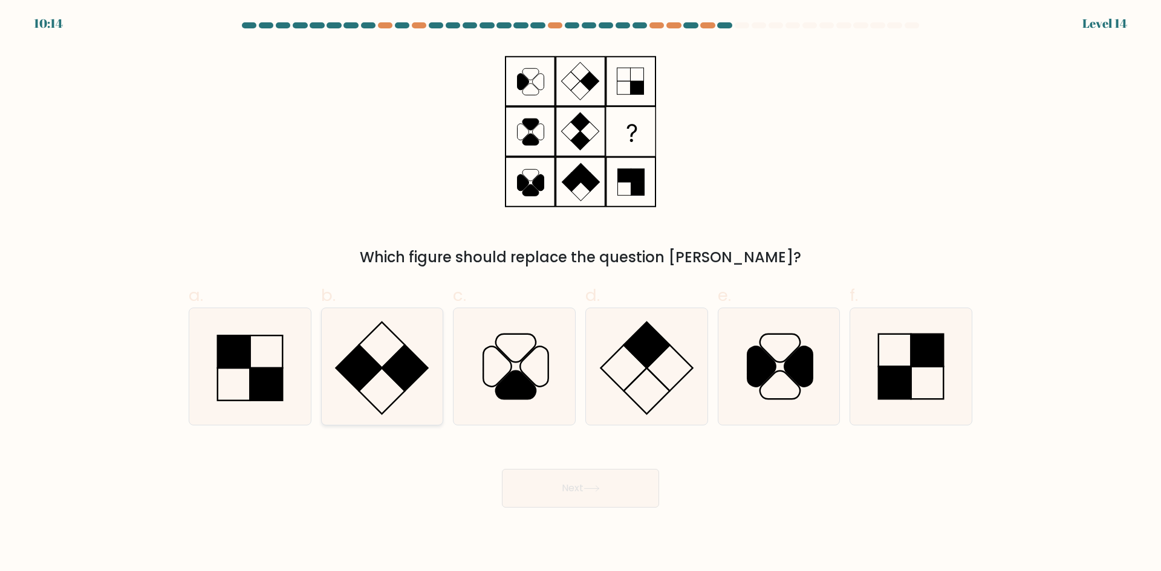
drag, startPoint x: 383, startPoint y: 354, endPoint x: 384, endPoint y: 360, distance: 6.3
click at [384, 359] on icon at bounding box center [381, 366] width 117 height 117
click at [580, 294] on input "b." at bounding box center [580, 290] width 1 height 8
radio input "true"
click at [562, 481] on button "Next" at bounding box center [580, 488] width 157 height 39
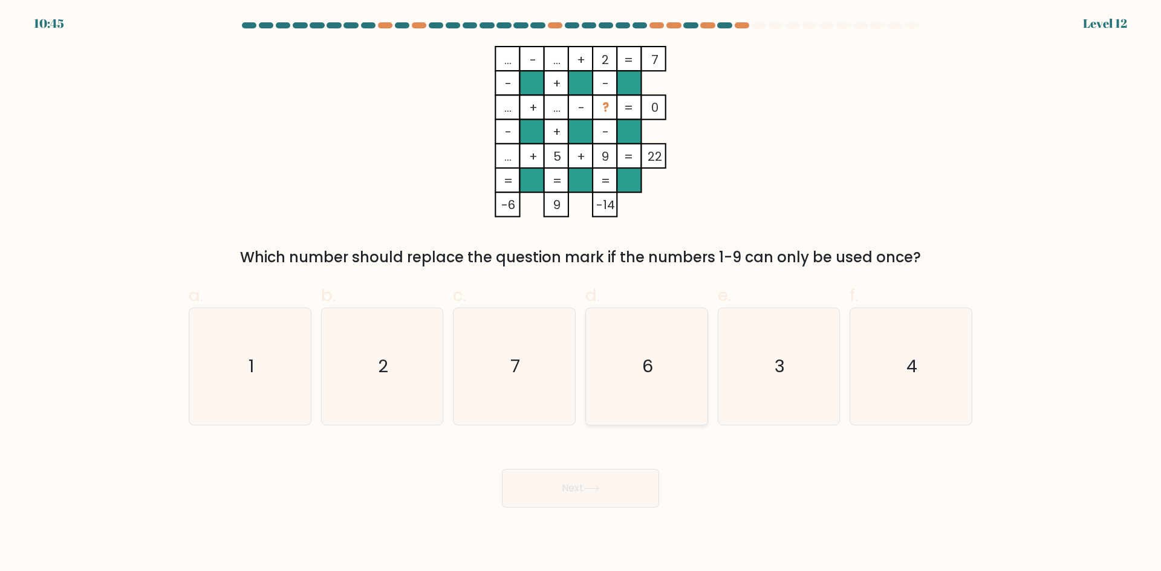
drag, startPoint x: 661, startPoint y: 322, endPoint x: 662, endPoint y: 352, distance: 29.6
click at [661, 323] on icon "6" at bounding box center [646, 366] width 117 height 117
click at [581, 294] on input "d. 6" at bounding box center [580, 290] width 1 height 8
radio input "true"
click at [591, 491] on icon at bounding box center [591, 488] width 16 height 7
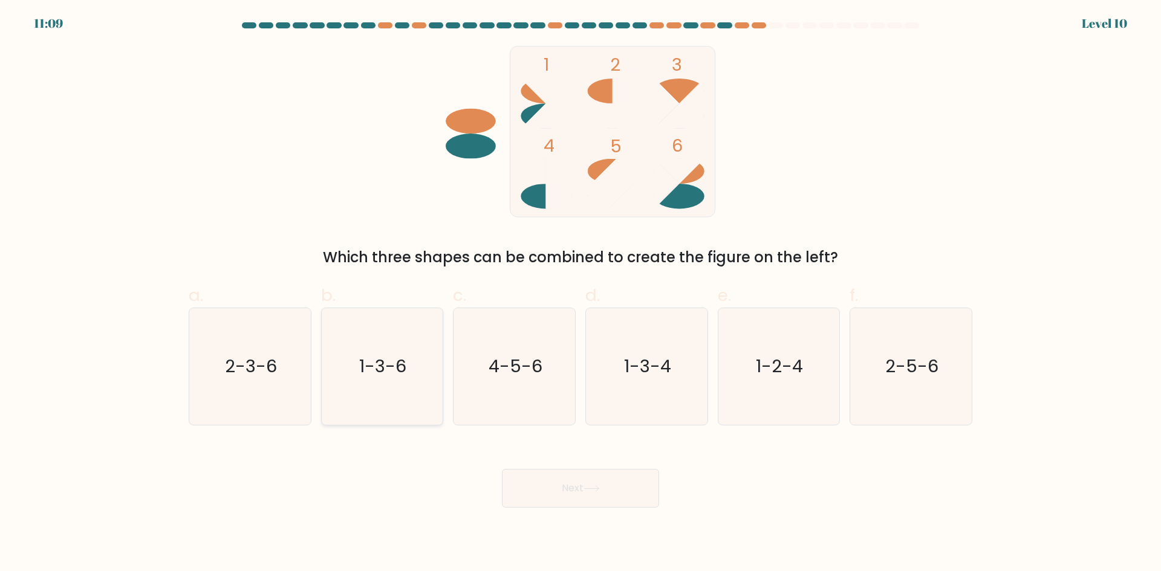
drag, startPoint x: 387, startPoint y: 356, endPoint x: 511, endPoint y: 420, distance: 139.5
click at [386, 355] on text "1-3-6" at bounding box center [383, 366] width 47 height 24
click at [580, 294] on input "b. 1-3-6" at bounding box center [580, 290] width 1 height 8
radio input "true"
click at [540, 479] on button "Next" at bounding box center [580, 488] width 157 height 39
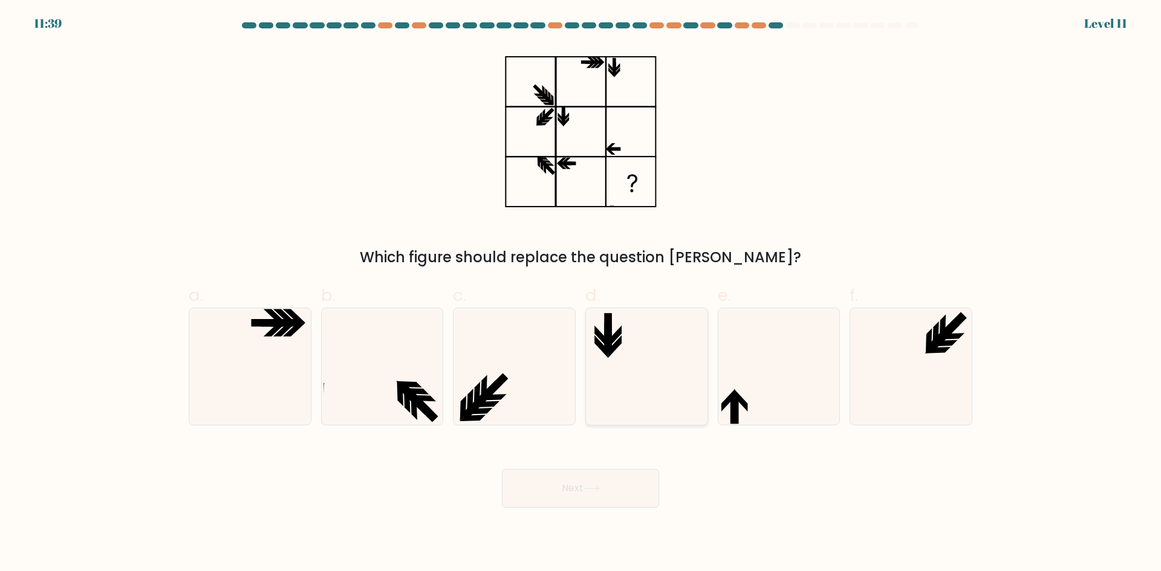
click at [659, 382] on icon at bounding box center [646, 366] width 117 height 117
click at [581, 294] on input "d." at bounding box center [580, 290] width 1 height 8
radio input "true"
click at [427, 383] on icon at bounding box center [381, 366] width 117 height 117
click at [580, 294] on input "b." at bounding box center [580, 290] width 1 height 8
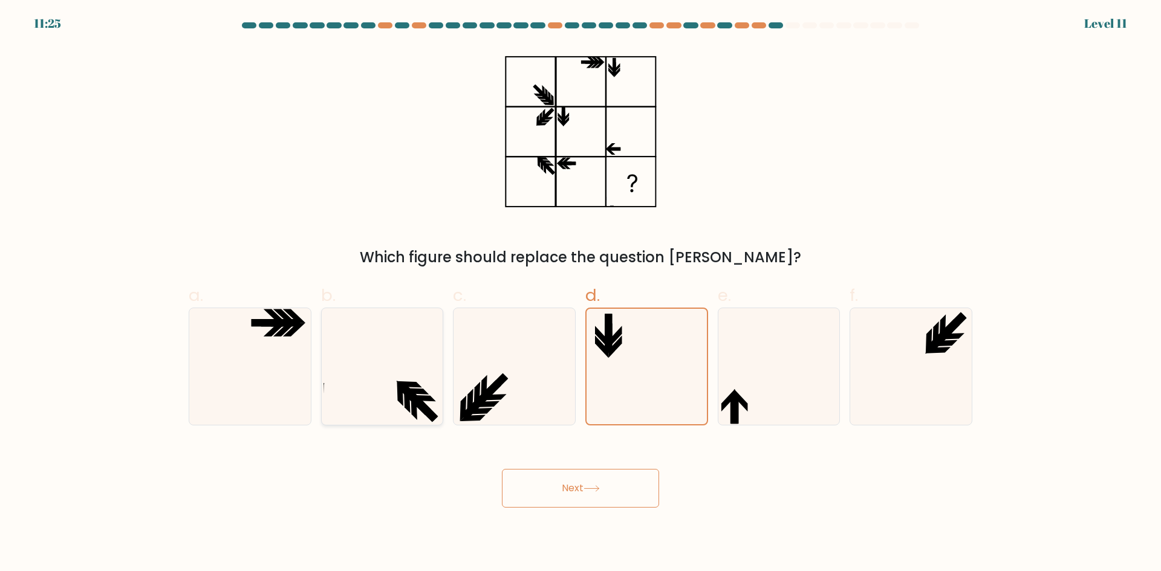
radio input "true"
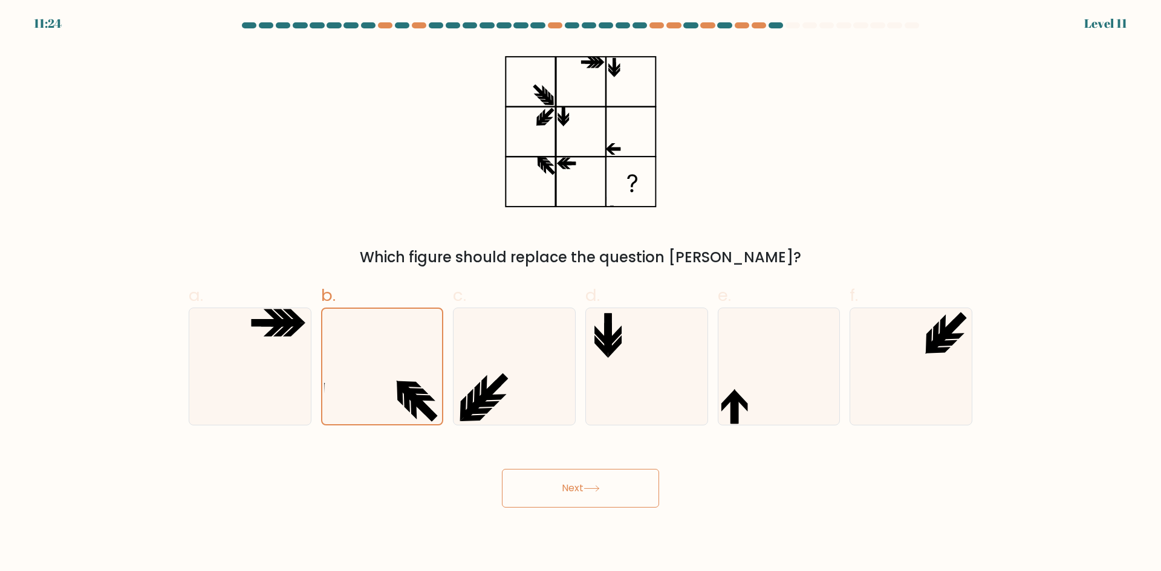
click at [563, 506] on button "Next" at bounding box center [580, 488] width 157 height 39
click at [569, 489] on button "Next" at bounding box center [580, 488] width 157 height 39
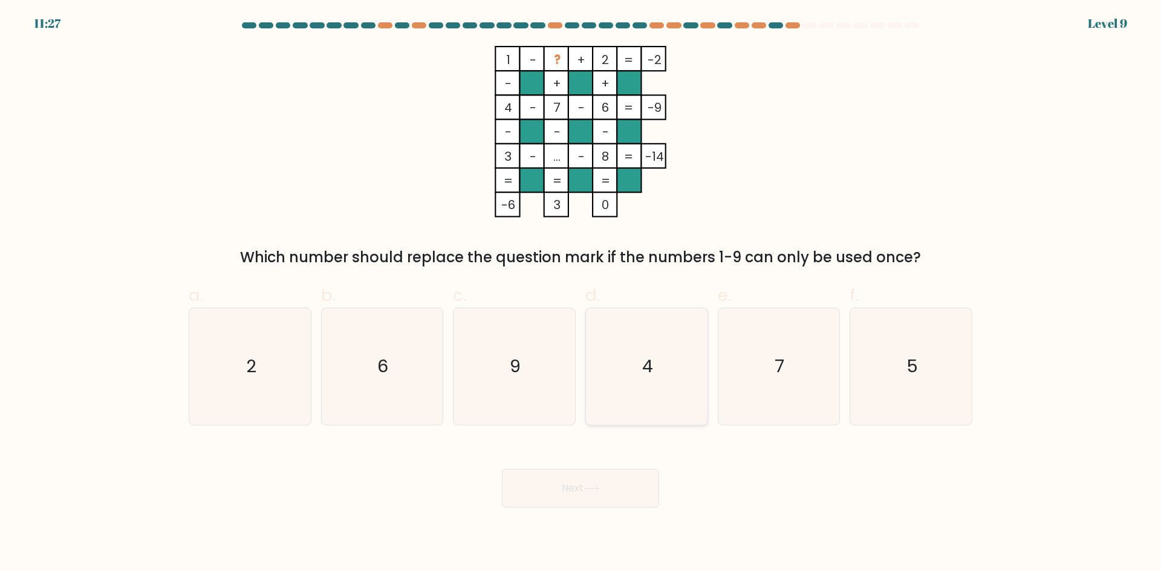
click at [623, 368] on icon "4" at bounding box center [646, 366] width 117 height 117
click at [581, 294] on input "d. 4" at bounding box center [580, 290] width 1 height 8
radio input "true"
click at [582, 489] on button "Next" at bounding box center [580, 488] width 157 height 39
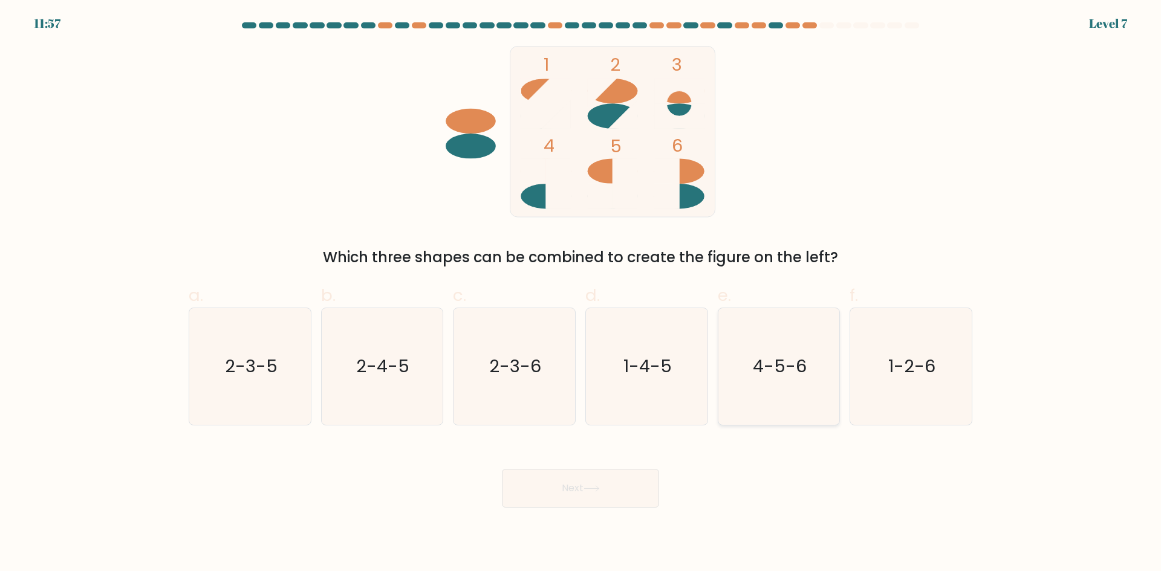
click at [783, 369] on text "4-5-6" at bounding box center [780, 366] width 54 height 24
click at [581, 294] on input "e. 4-5-6" at bounding box center [580, 290] width 1 height 8
radio input "true"
click at [564, 484] on button "Next" at bounding box center [580, 488] width 157 height 39
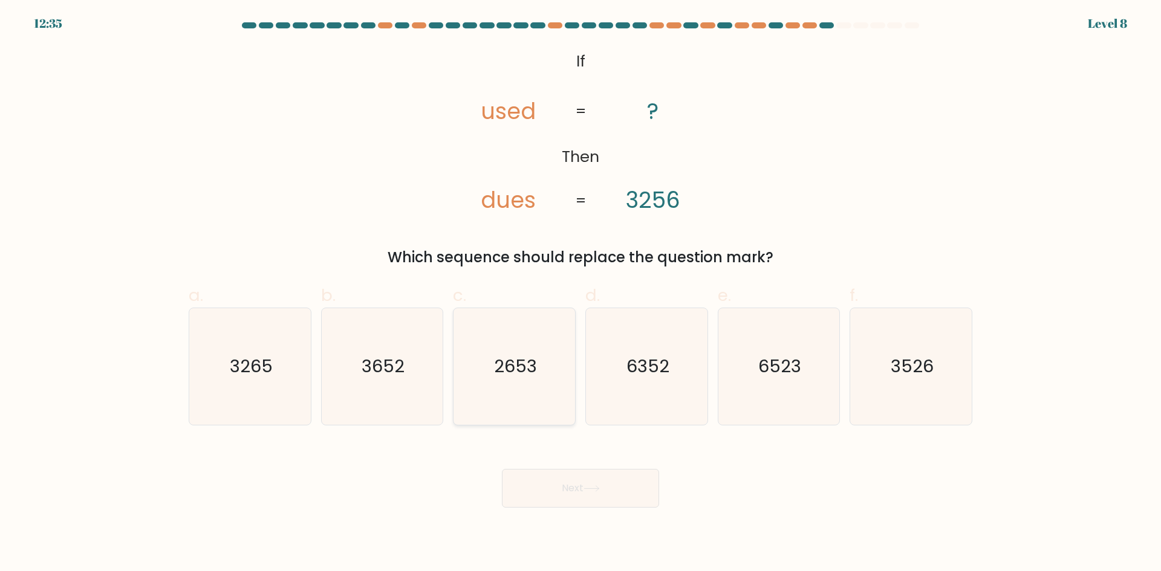
click at [497, 350] on icon "2653" at bounding box center [514, 366] width 117 height 117
click at [580, 294] on input "c. 2653" at bounding box center [580, 290] width 1 height 8
radio input "true"
click at [581, 482] on button "Next" at bounding box center [580, 488] width 157 height 39
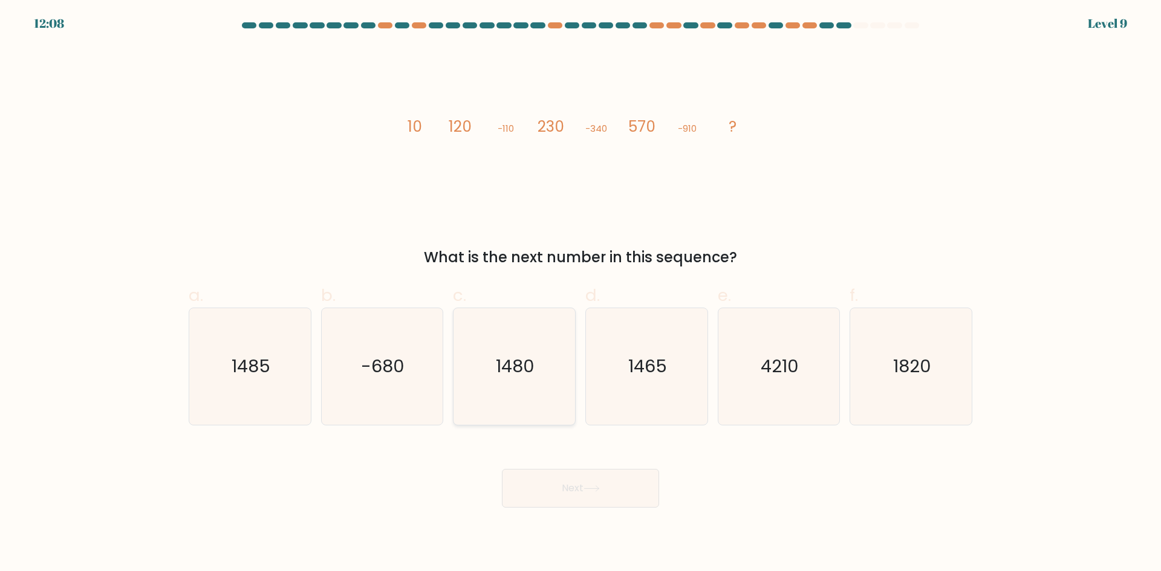
drag, startPoint x: 504, startPoint y: 378, endPoint x: 511, endPoint y: 390, distance: 13.9
click at [504, 378] on icon "1480" at bounding box center [514, 366] width 117 height 117
click at [580, 294] on input "c. 1480" at bounding box center [580, 290] width 1 height 8
radio input "true"
click at [571, 474] on button "Next" at bounding box center [580, 488] width 157 height 39
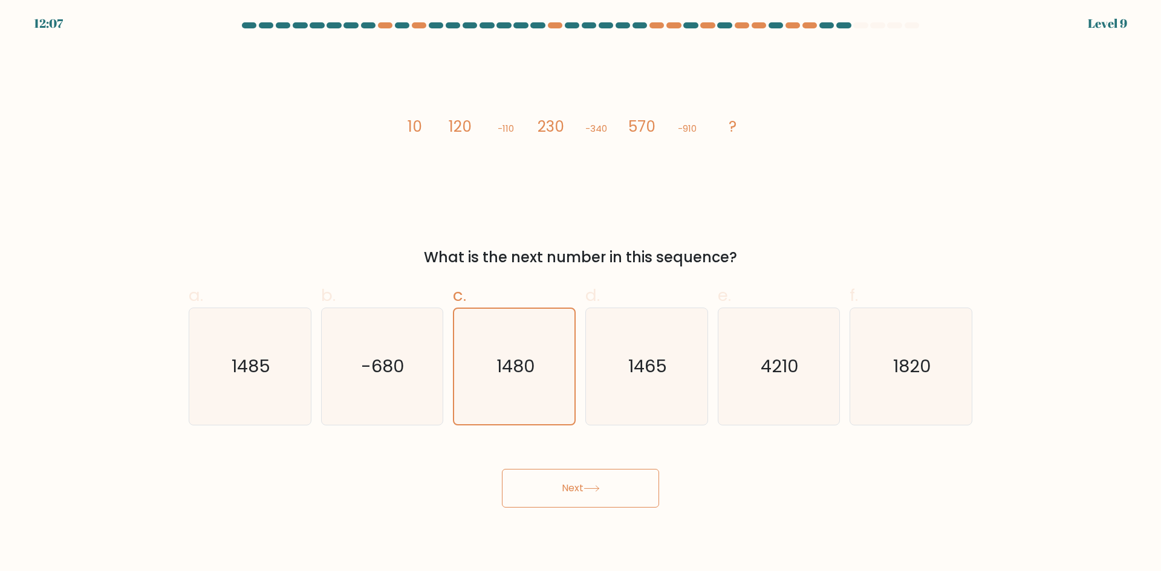
click at [565, 478] on button "Next" at bounding box center [580, 488] width 157 height 39
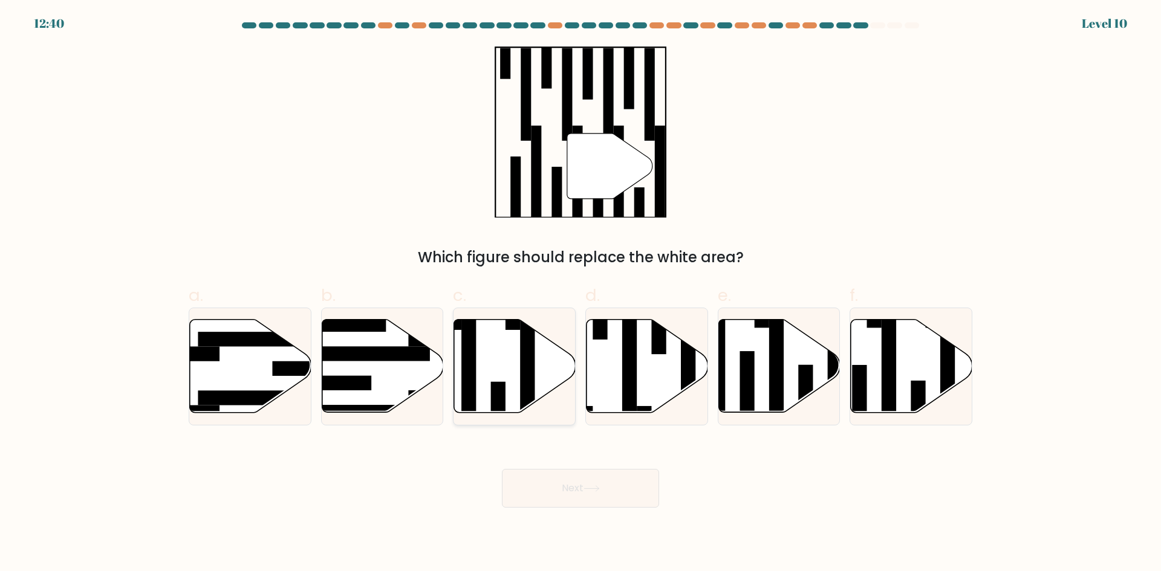
click at [487, 335] on icon at bounding box center [514, 366] width 121 height 93
click at [580, 294] on input "c." at bounding box center [580, 290] width 1 height 8
radio input "true"
click at [589, 495] on button "Next" at bounding box center [580, 488] width 157 height 39
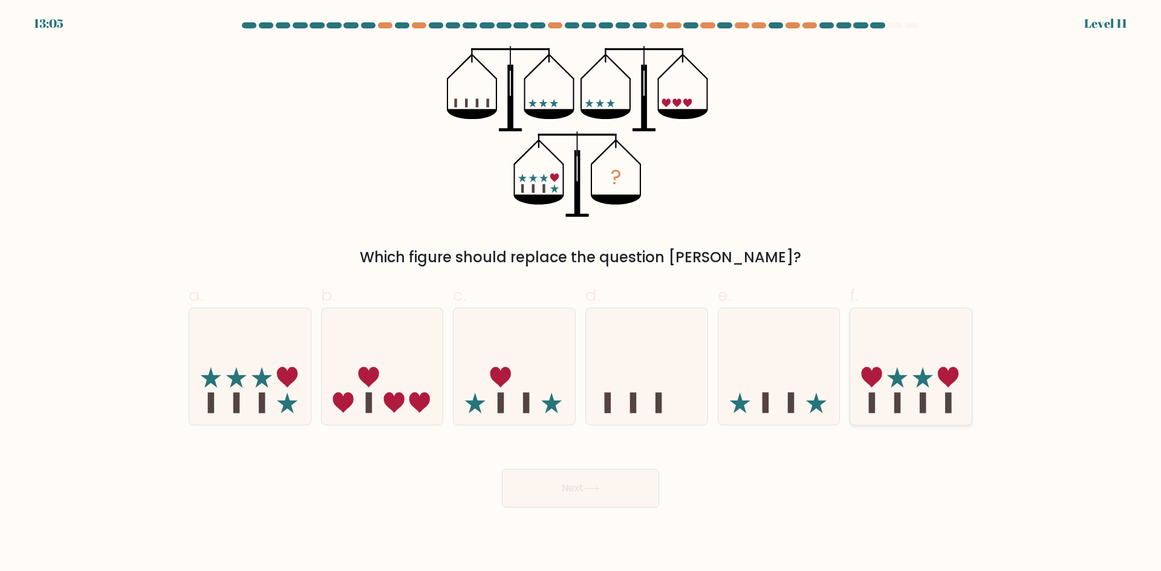
click at [895, 407] on rect at bounding box center [897, 403] width 7 height 21
click at [581, 294] on input "f." at bounding box center [580, 290] width 1 height 8
radio input "true"
click at [580, 470] on button "Next" at bounding box center [580, 488] width 157 height 39
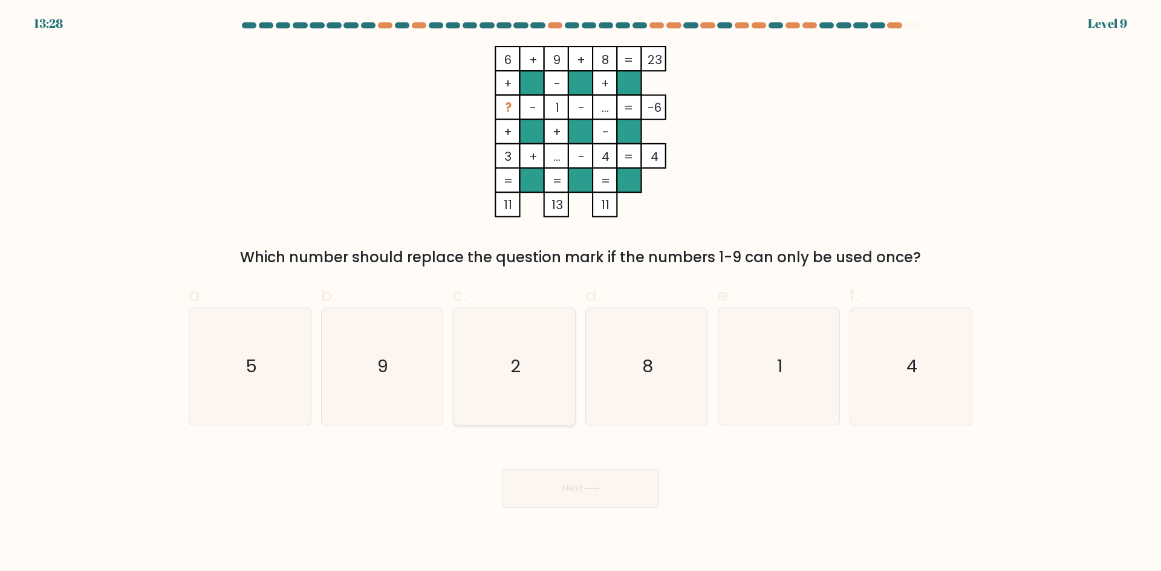
click at [497, 337] on icon "2" at bounding box center [514, 366] width 117 height 117
click at [580, 294] on input "c. 2" at bounding box center [580, 290] width 1 height 8
radio input "true"
click at [553, 502] on button "Next" at bounding box center [580, 488] width 157 height 39
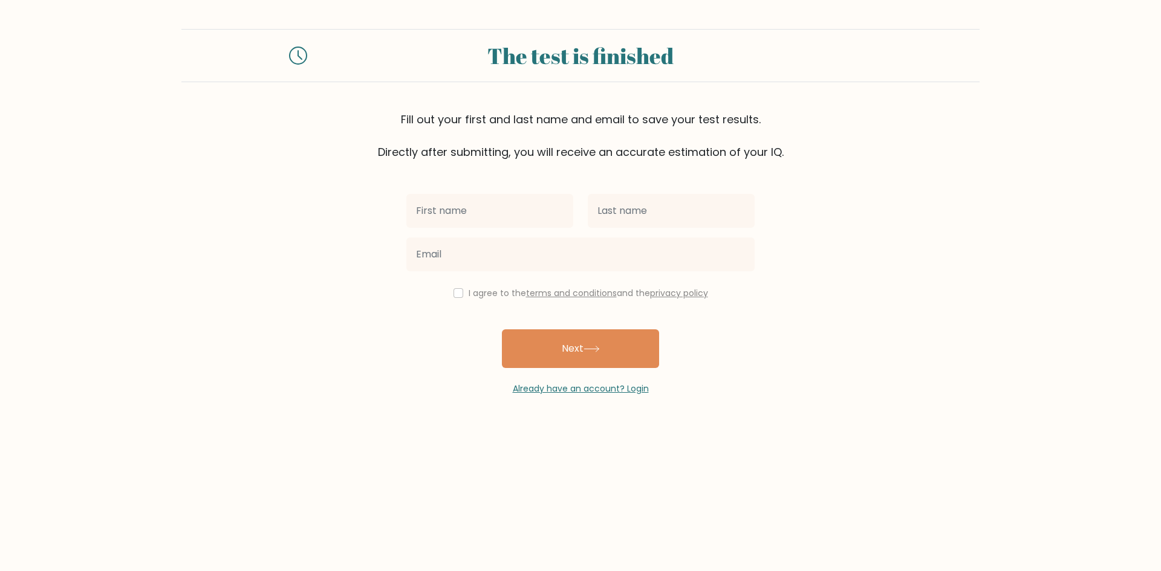
click at [499, 211] on input "text" at bounding box center [489, 211] width 167 height 34
type input "[PERSON_NAME]"
click at [627, 219] on input "text" at bounding box center [671, 211] width 167 height 34
type input "King"
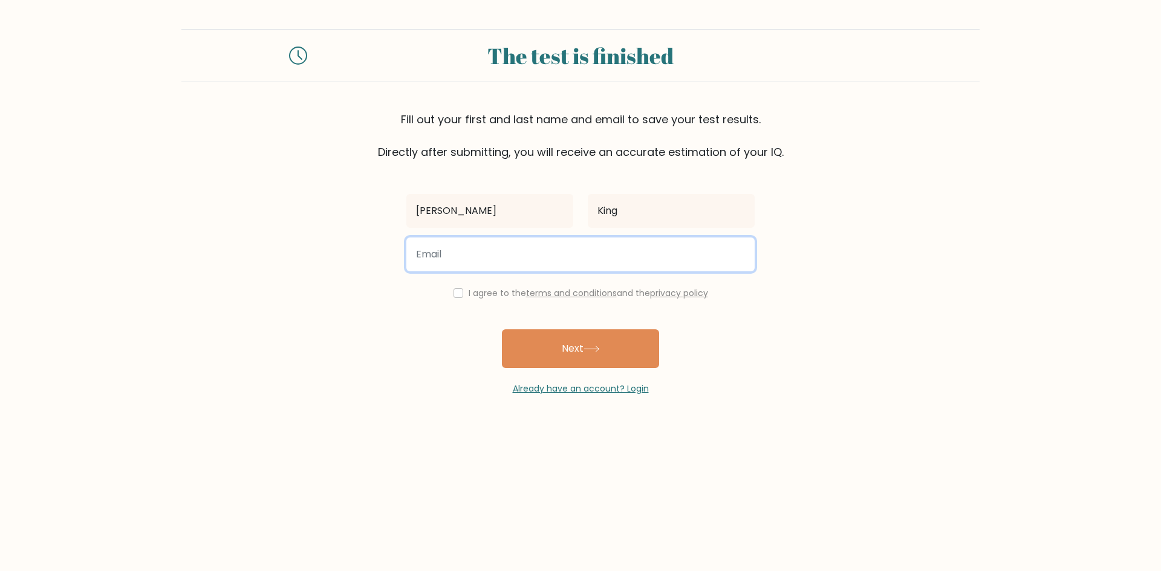
click at [573, 257] on input "email" at bounding box center [580, 255] width 348 height 34
type input "[EMAIL_ADDRESS][DOMAIN_NAME]"
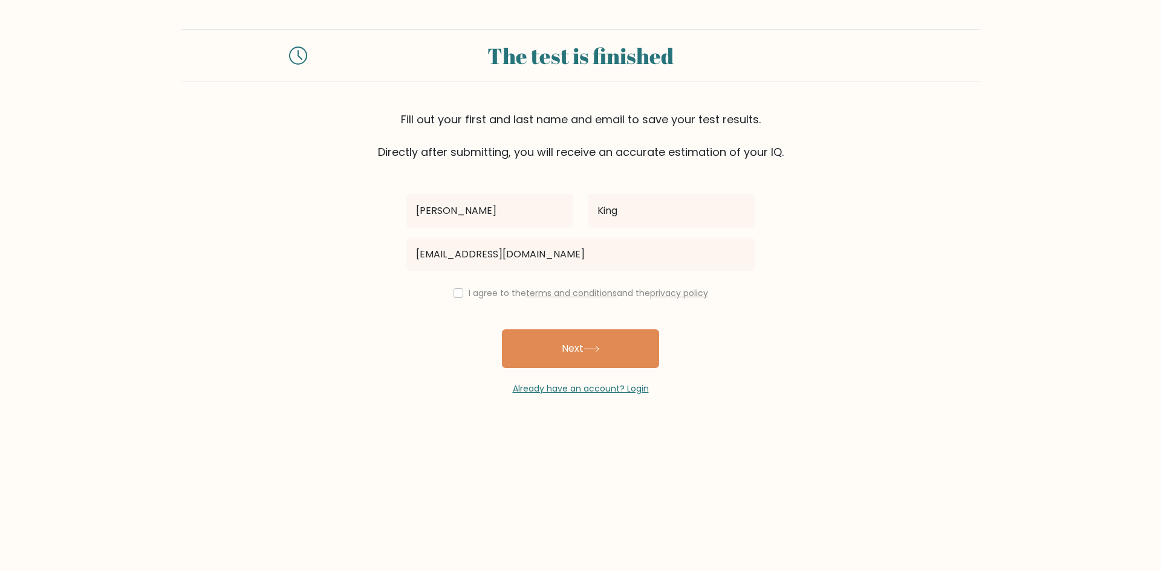
click at [462, 294] on div "I agree to the terms and conditions and the privacy policy" at bounding box center [580, 293] width 363 height 15
click at [455, 294] on input "checkbox" at bounding box center [458, 293] width 10 height 10
checkbox input "true"
click at [544, 356] on button "Next" at bounding box center [580, 348] width 157 height 39
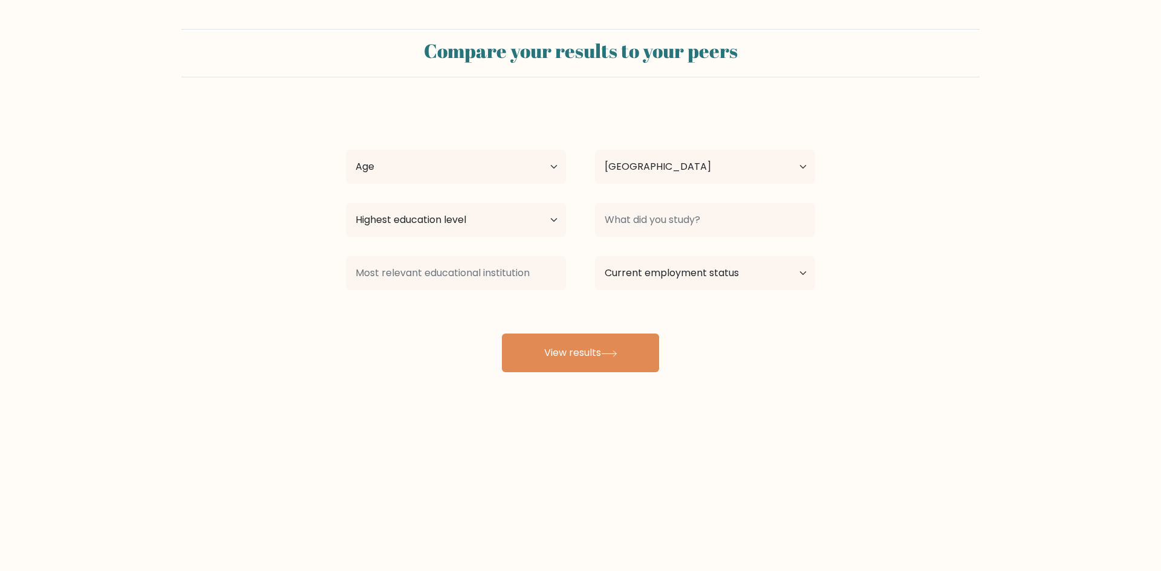
select select "PH"
click at [496, 173] on select "Age Under 18 years old 18-24 years old 25-34 years old 35-44 years old 45-54 ye…" at bounding box center [456, 167] width 220 height 34
select select "25_34"
click at [346, 150] on select "Age Under 18 years old 18-24 years old 25-34 years old 35-44 years old 45-54 ye…" at bounding box center [456, 167] width 220 height 34
click at [521, 218] on select "Highest education level No schooling Primary Lower Secondary Upper Secondary Oc…" at bounding box center [456, 220] width 220 height 34
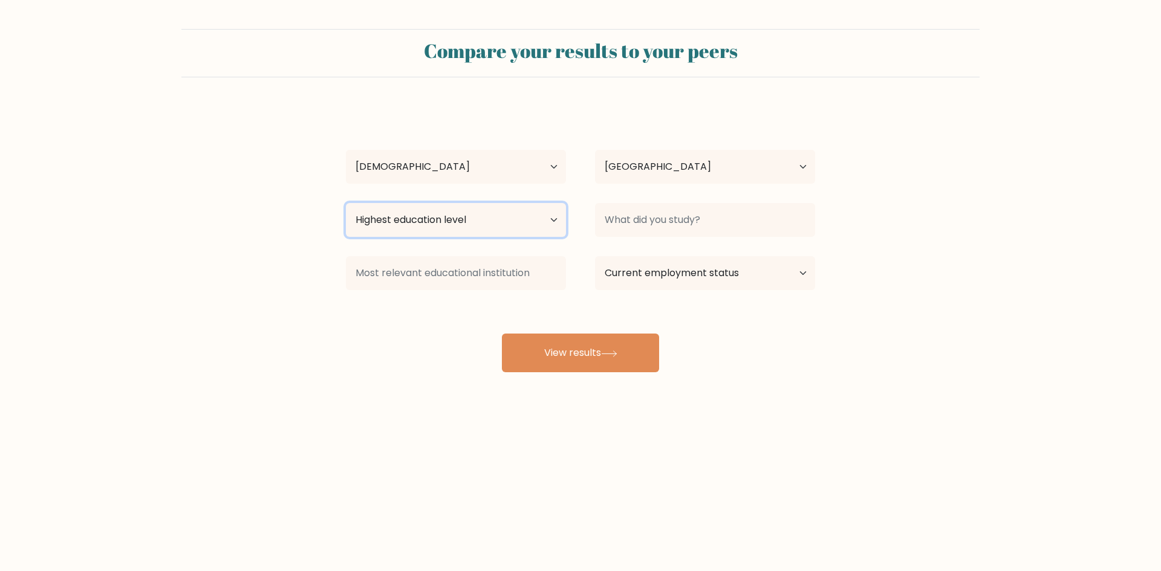
select select "upper_secondary"
click at [346, 203] on select "Highest education level No schooling Primary Lower Secondary Upper Secondary Oc…" at bounding box center [456, 220] width 220 height 34
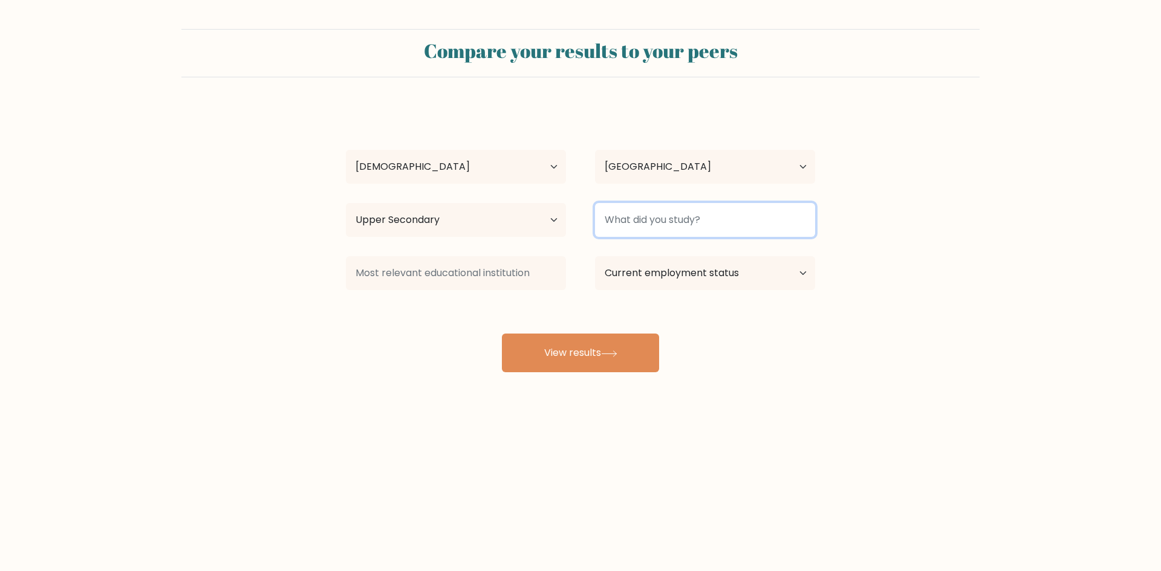
click at [637, 228] on input at bounding box center [705, 220] width 220 height 34
click at [640, 221] on input at bounding box center [705, 220] width 220 height 34
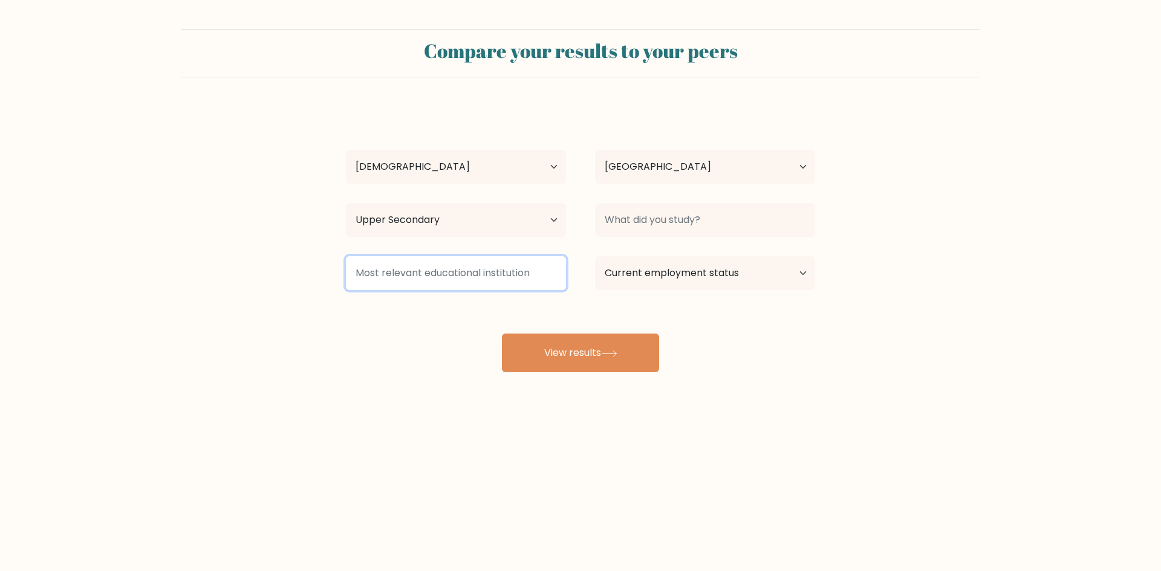
click at [549, 257] on input at bounding box center [456, 273] width 220 height 34
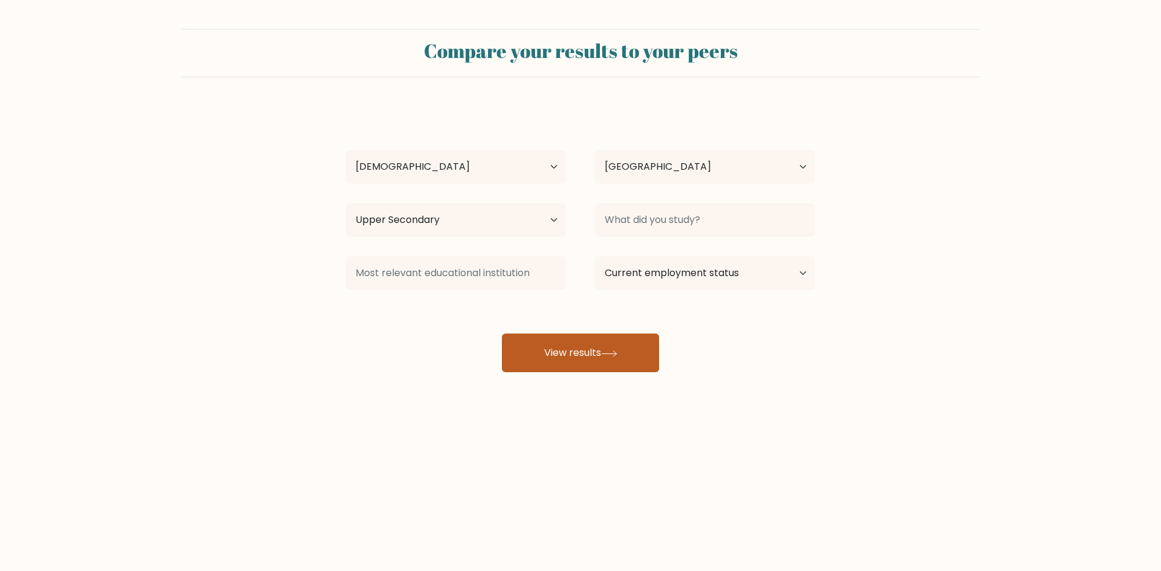
click at [610, 349] on button "View results" at bounding box center [580, 353] width 157 height 39
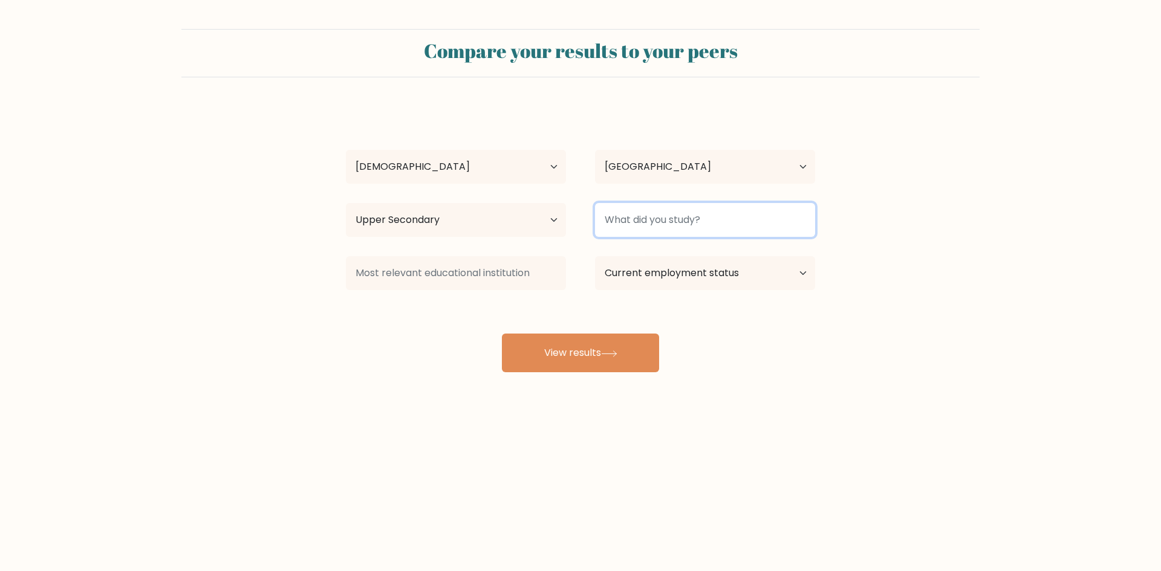
click at [766, 233] on input at bounding box center [705, 220] width 220 height 34
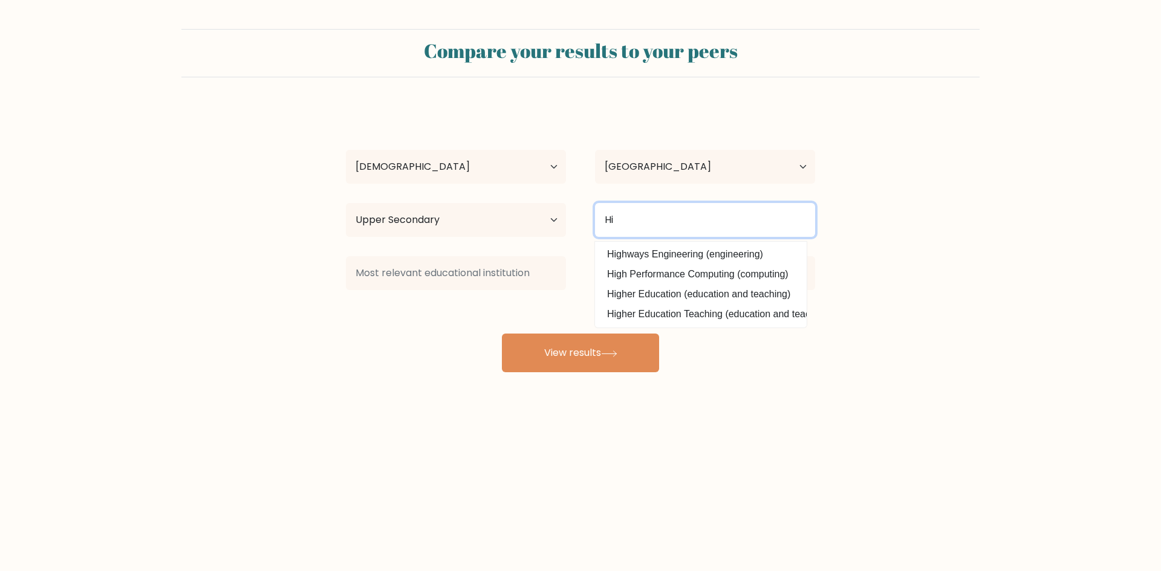
type input "H"
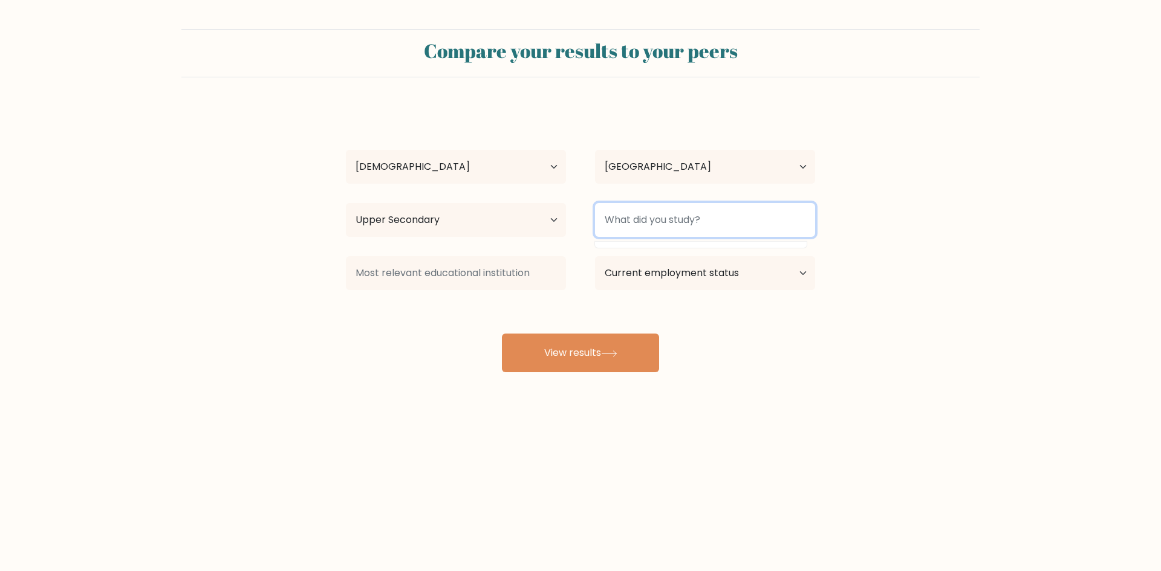
click at [720, 219] on input at bounding box center [705, 220] width 220 height 34
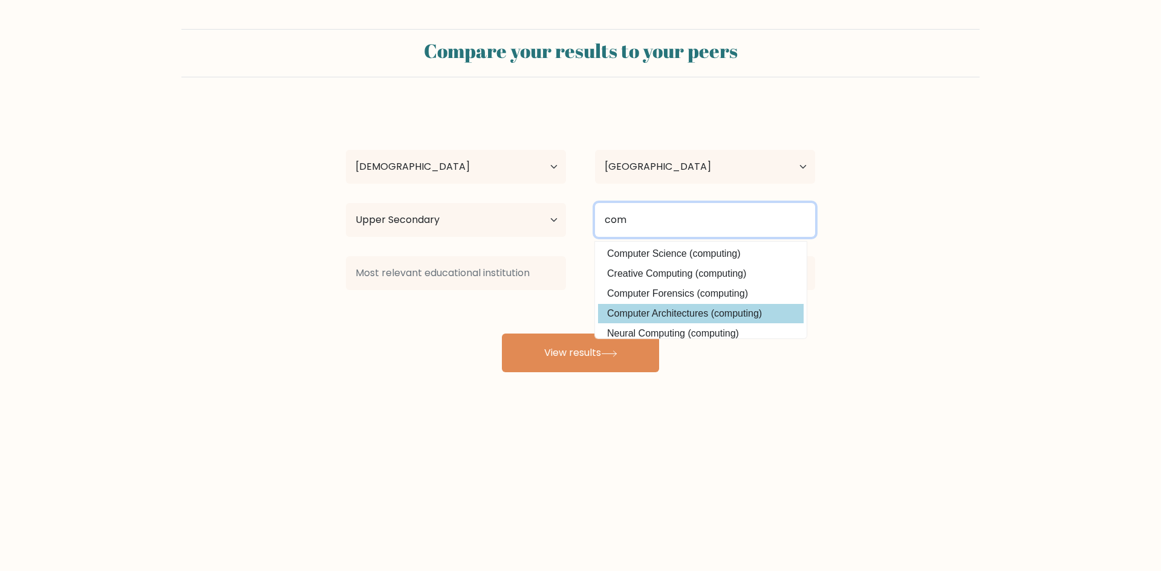
scroll to position [109, 0]
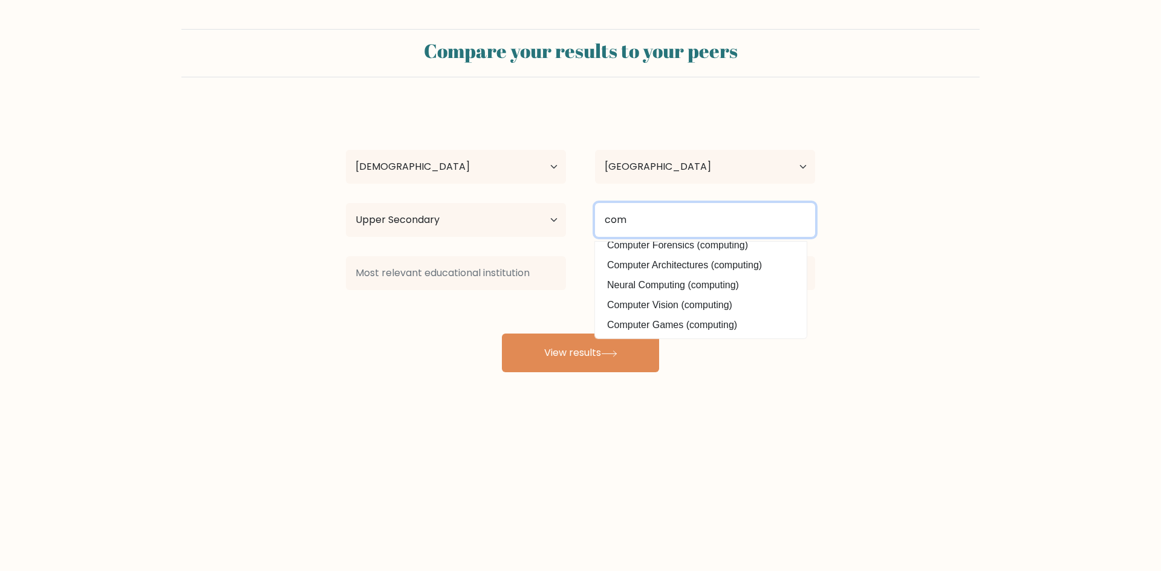
drag, startPoint x: 646, startPoint y: 224, endPoint x: 578, endPoint y: 226, distance: 67.7
click at [578, 226] on div "Highest education level No schooling Primary Lower Secondary Upper Secondary Oc…" at bounding box center [580, 220] width 498 height 44
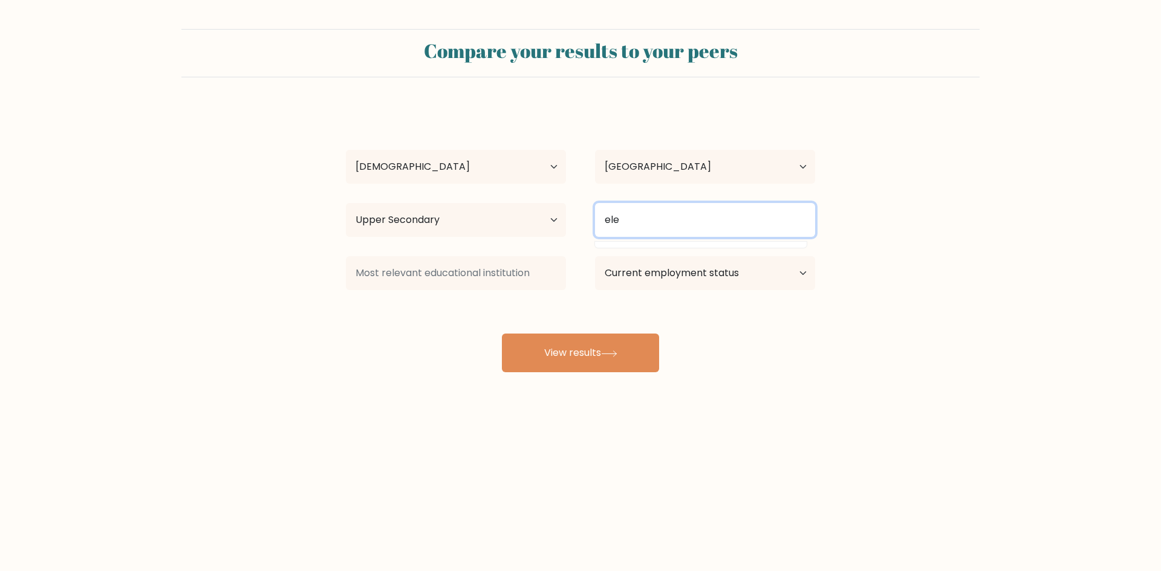
scroll to position [0, 0]
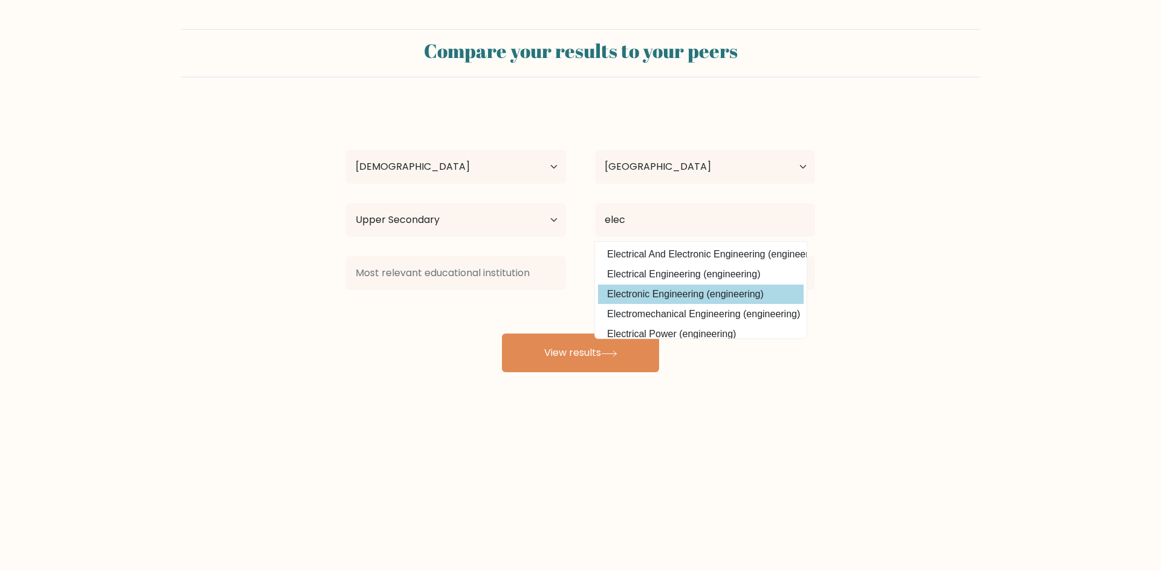
click at [749, 296] on div "Jason King Age Under 18 years old 18-24 years old 25-34 years old 35-44 years o…" at bounding box center [580, 239] width 484 height 266
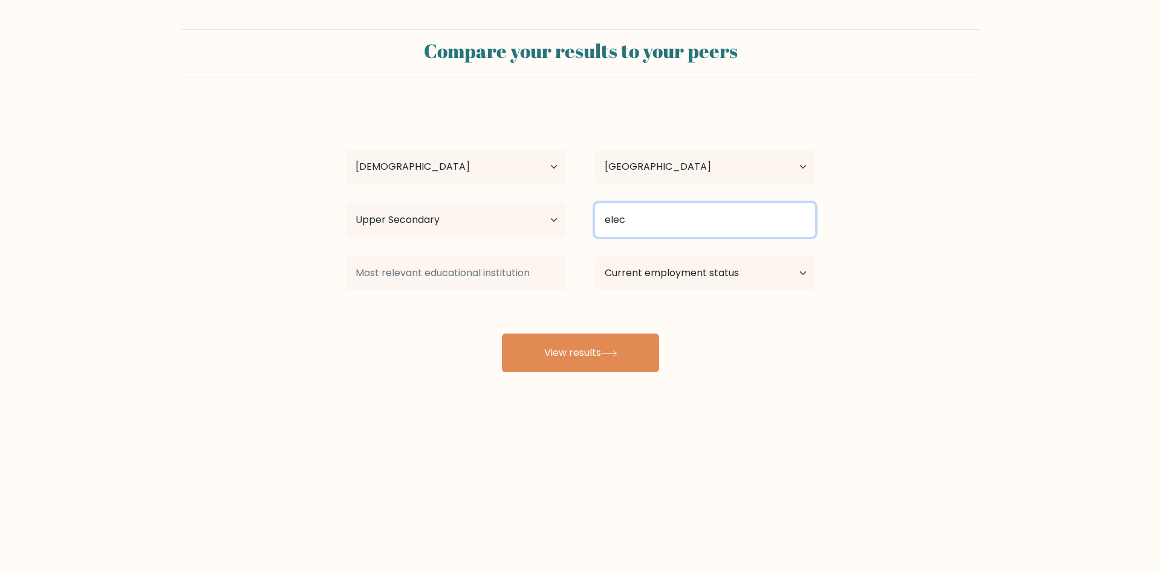
click at [702, 224] on input "elec" at bounding box center [705, 220] width 220 height 34
click at [799, 215] on input "elec" at bounding box center [705, 220] width 220 height 34
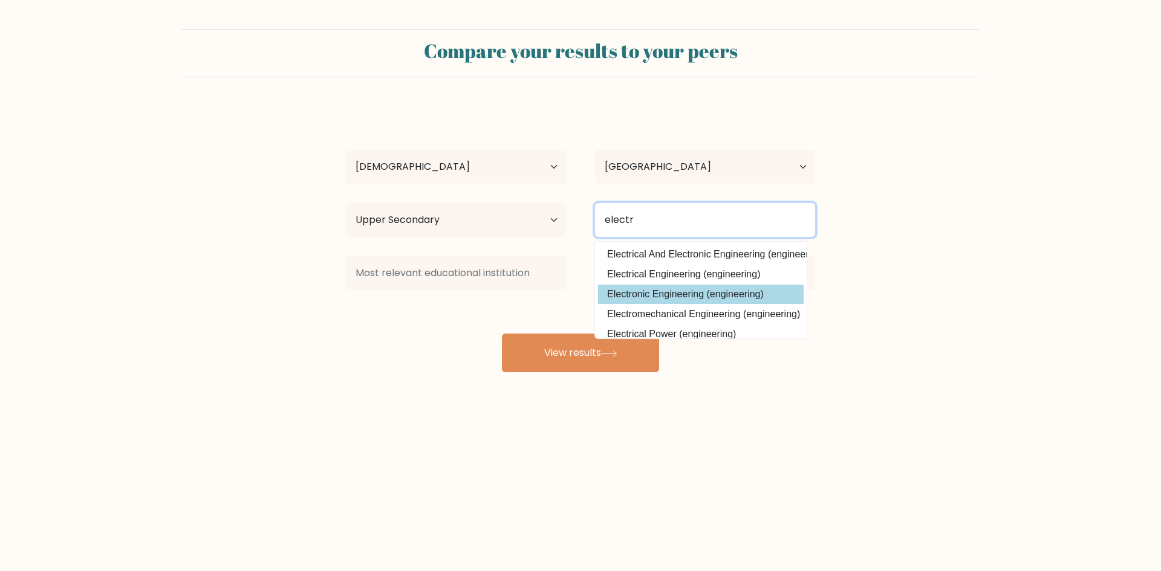
type input "electr"
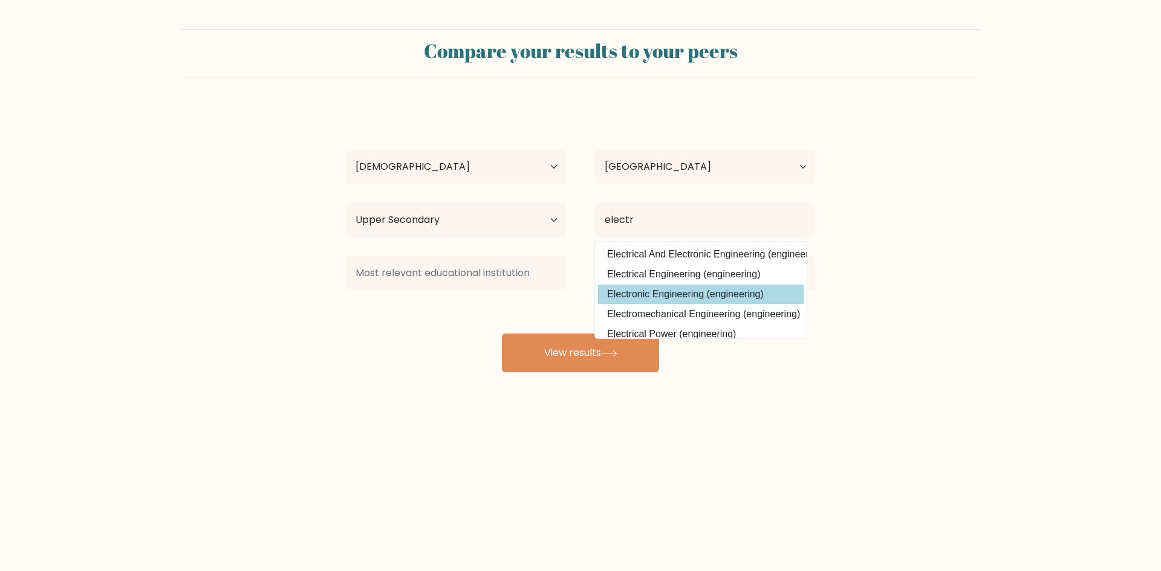
click at [737, 294] on div "Jason King Age Under 18 years old 18-24 years old 25-34 years old 35-44 years o…" at bounding box center [580, 239] width 484 height 266
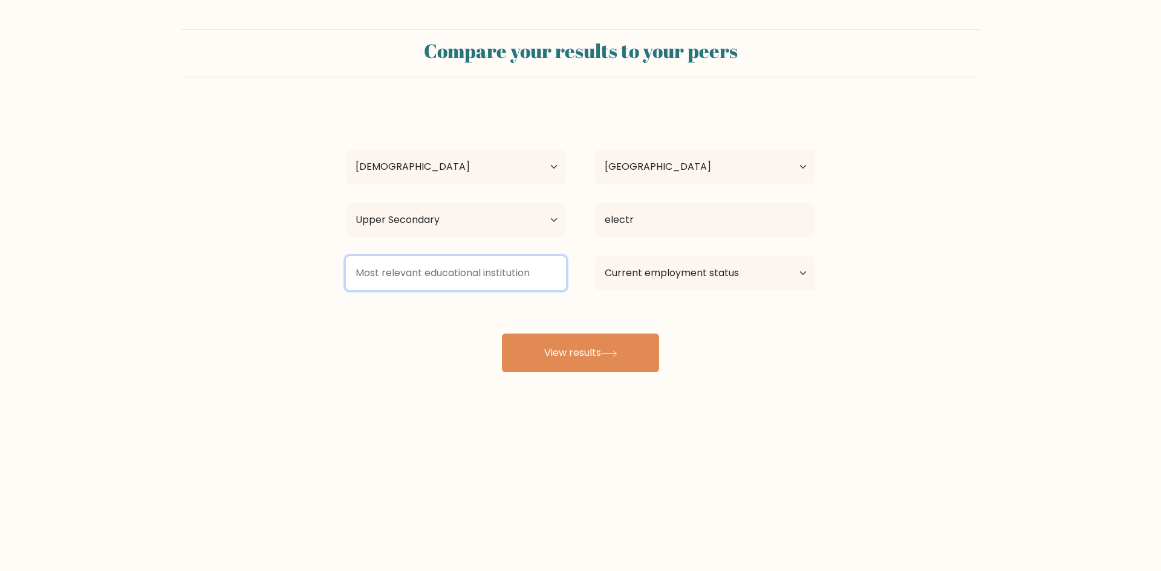
click at [456, 279] on input at bounding box center [456, 273] width 220 height 34
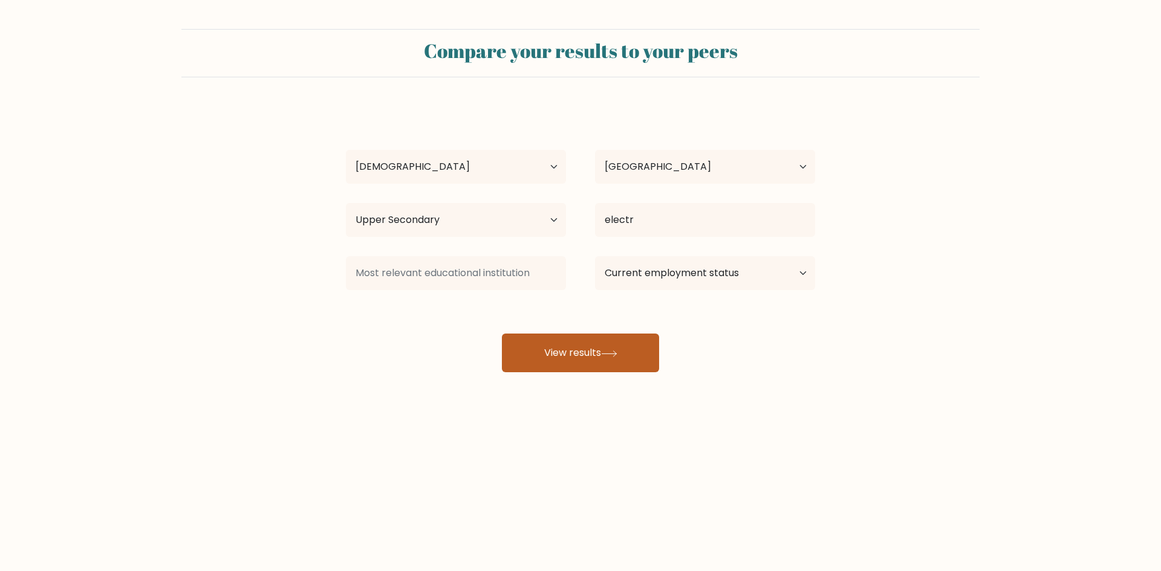
click at [565, 357] on button "View results" at bounding box center [580, 353] width 157 height 39
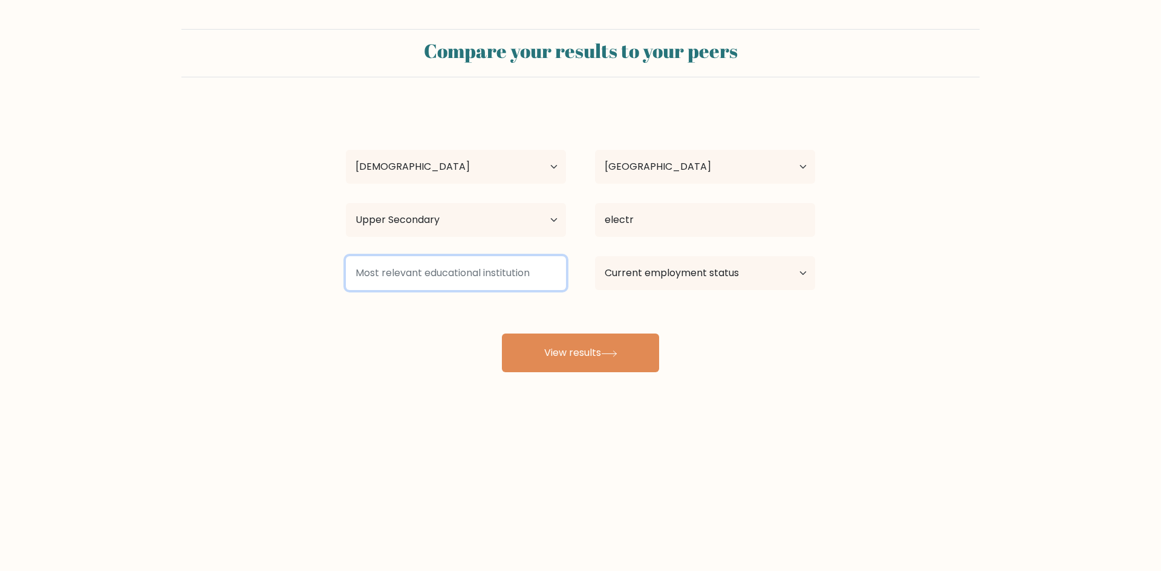
click at [485, 267] on input at bounding box center [456, 273] width 220 height 34
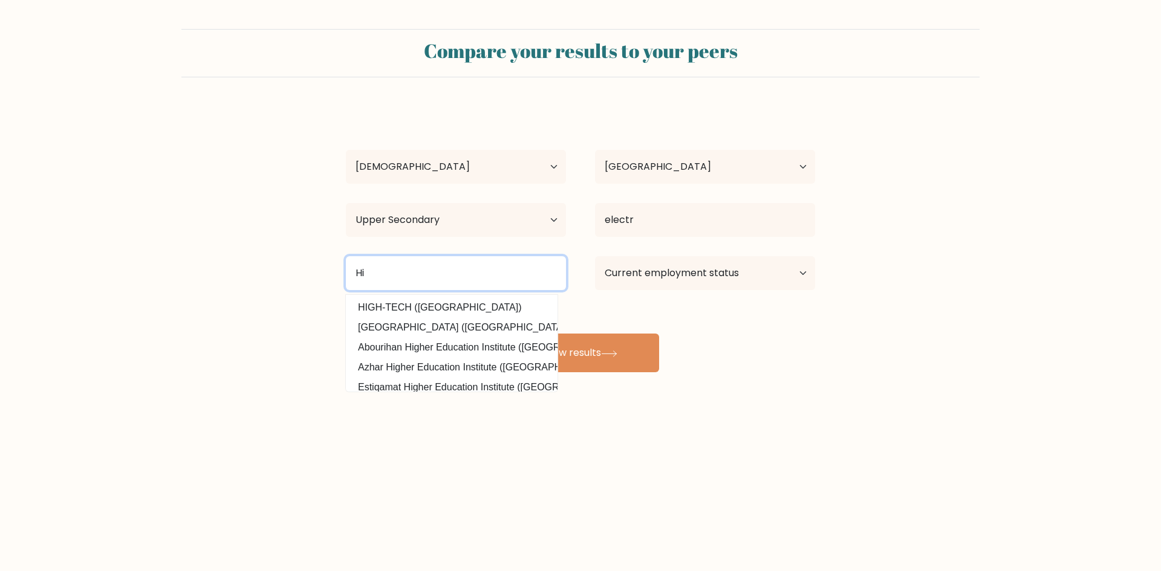
type input "H"
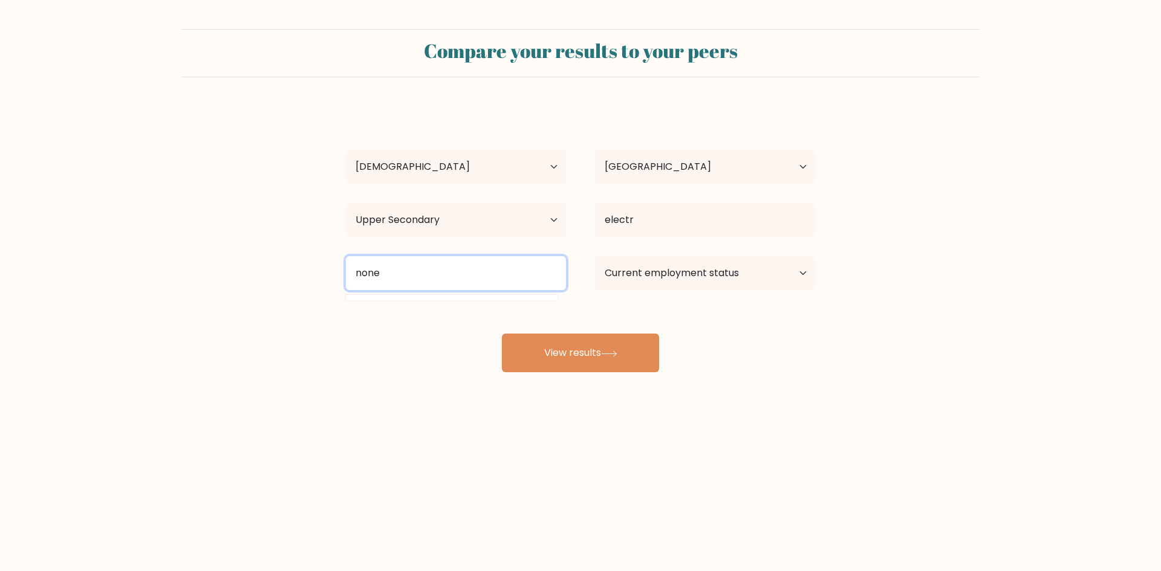
type input "none"
click at [615, 287] on select "Current employment status Employed Student Retired Other / prefer not to answer" at bounding box center [705, 273] width 220 height 34
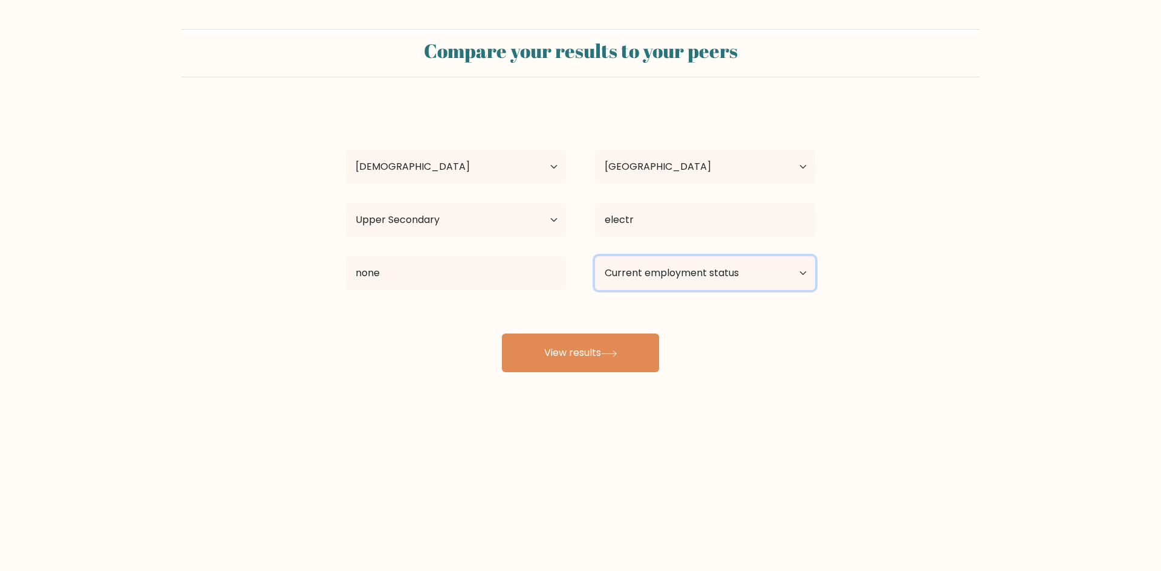
select select "other"
click at [595, 256] on select "Current employment status Employed Student Retired Other / prefer not to answer" at bounding box center [705, 273] width 220 height 34
click at [573, 381] on div "Compare your results to your peers Jason King Age Under 18 years old 18-24 year…" at bounding box center [580, 229] width 1161 height 458
click at [574, 360] on button "View results" at bounding box center [580, 353] width 157 height 39
